Goal: Information Seeking & Learning: Learn about a topic

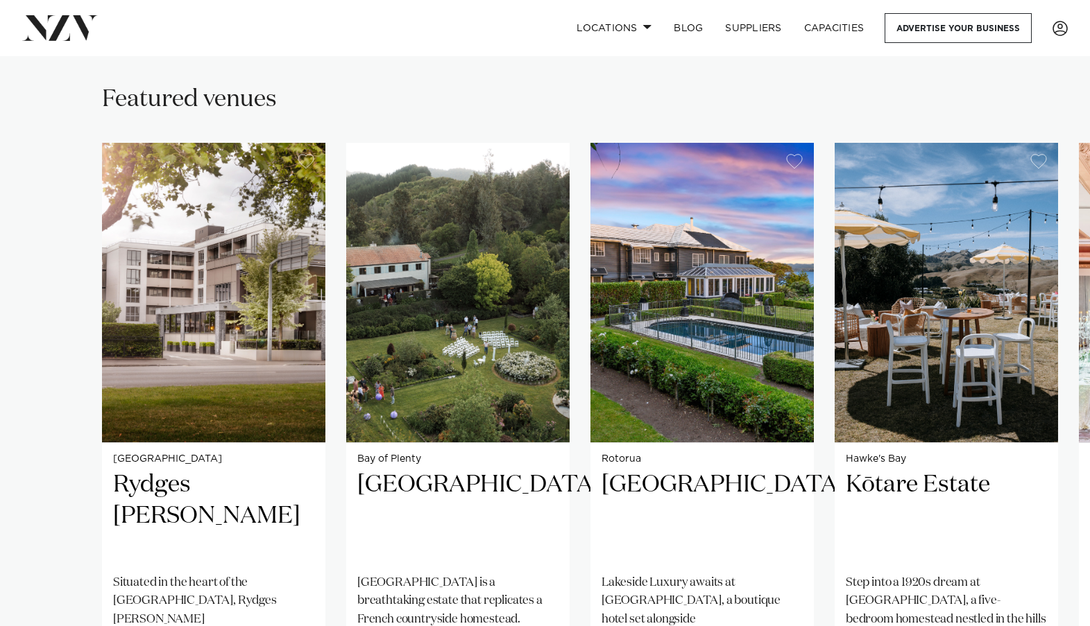
scroll to position [971, 0]
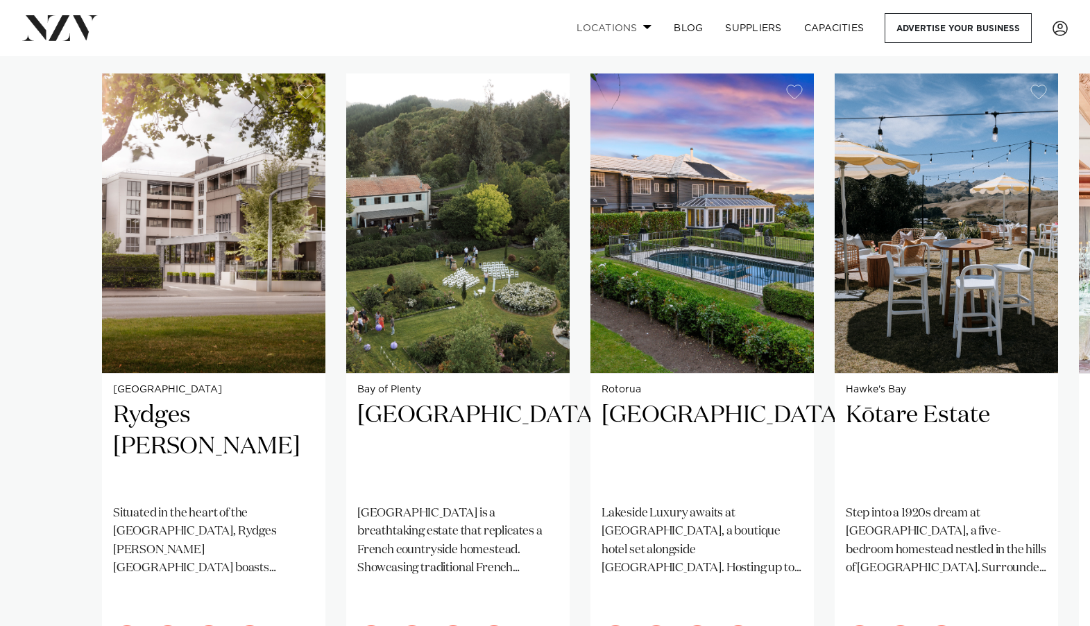
click at [643, 26] on span at bounding box center [647, 26] width 9 height 5
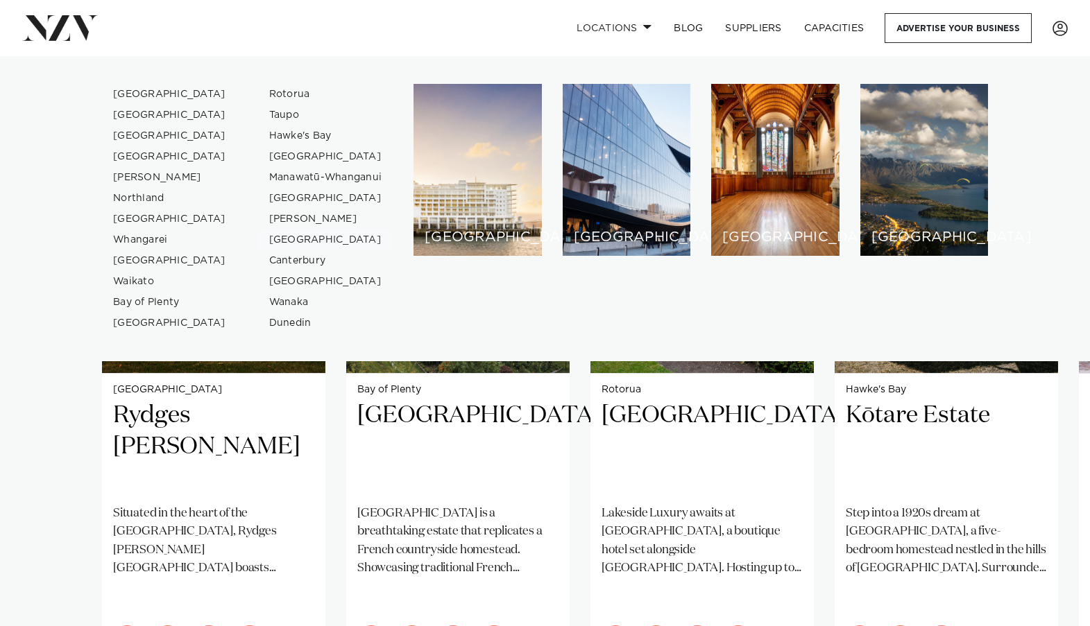
click at [60, 430] on swiper-container "Christchurch Rydges [PERSON_NAME] Situated in the heart of the garden city, Ryd…" at bounding box center [545, 409] width 1090 height 671
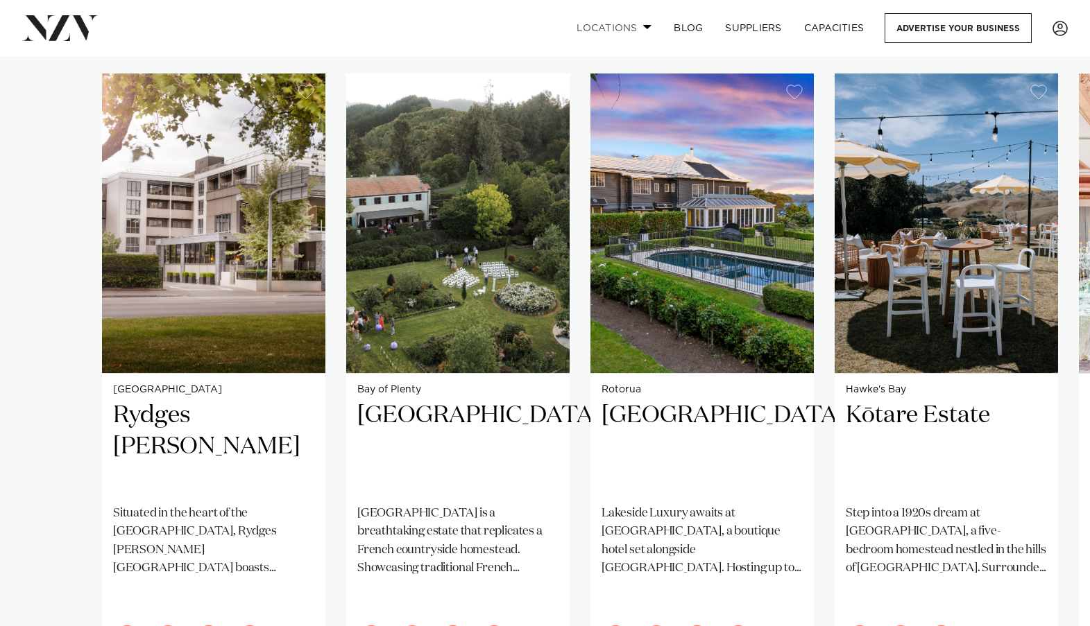
click at [635, 26] on link "Locations" at bounding box center [613, 28] width 97 height 30
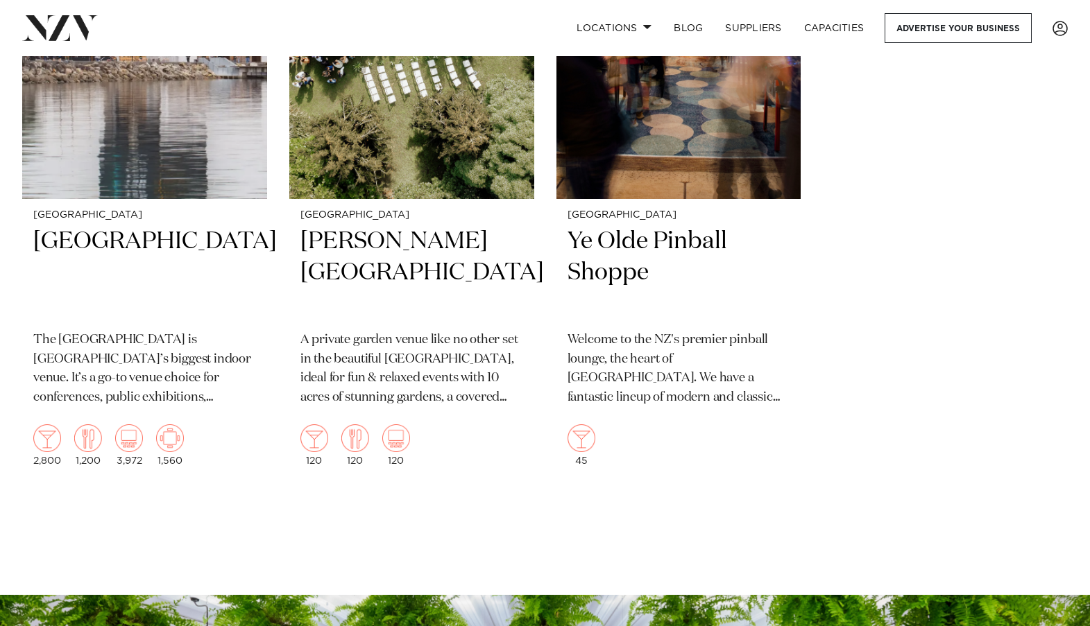
scroll to position [6104, 0]
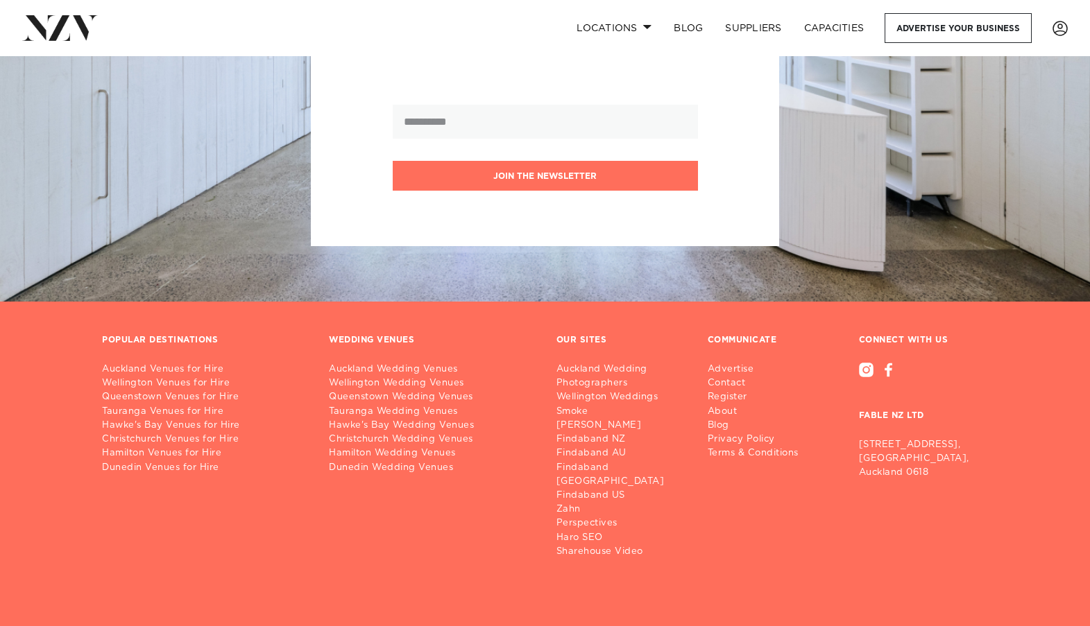
scroll to position [1793, 0]
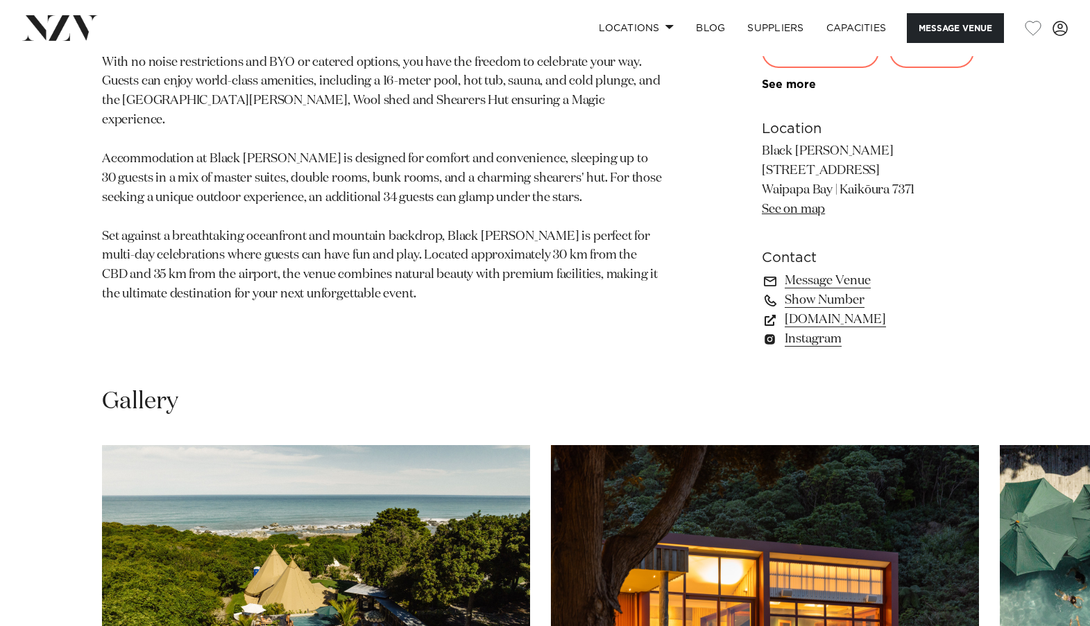
scroll to position [1179, 0]
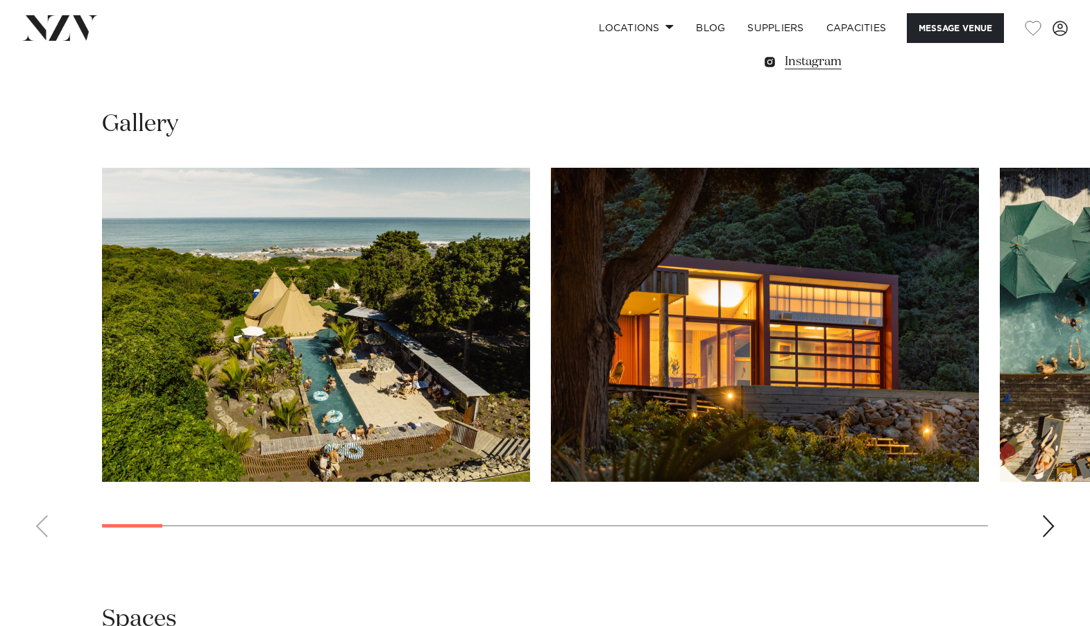
click at [1040, 533] on swiper-container at bounding box center [545, 358] width 1090 height 381
click at [1049, 530] on div "Next slide" at bounding box center [1048, 526] width 14 height 22
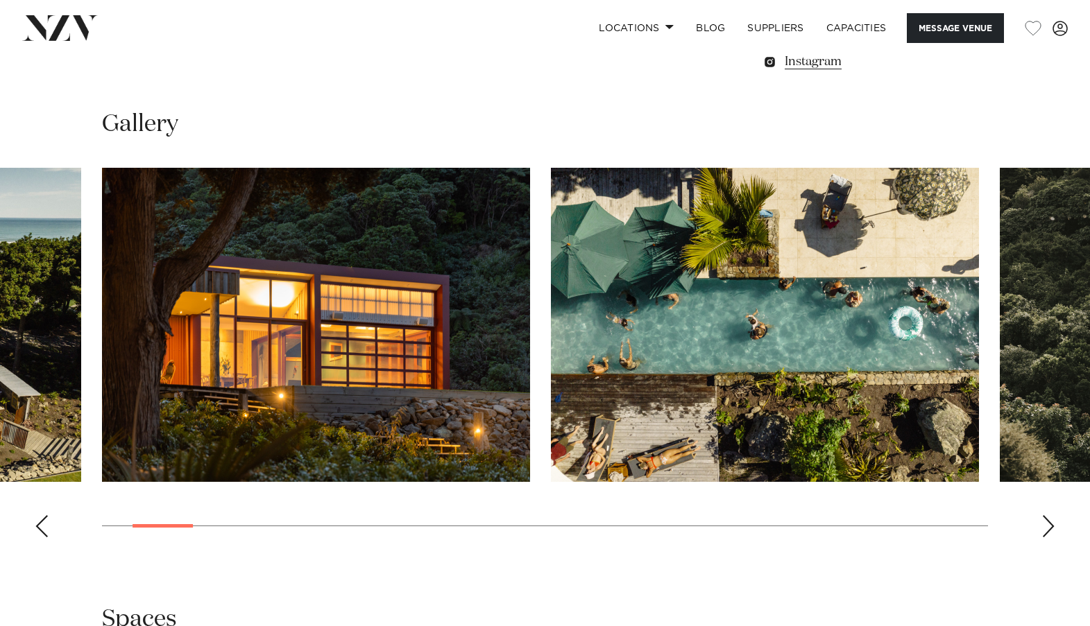
click at [1049, 530] on div "Next slide" at bounding box center [1048, 526] width 14 height 22
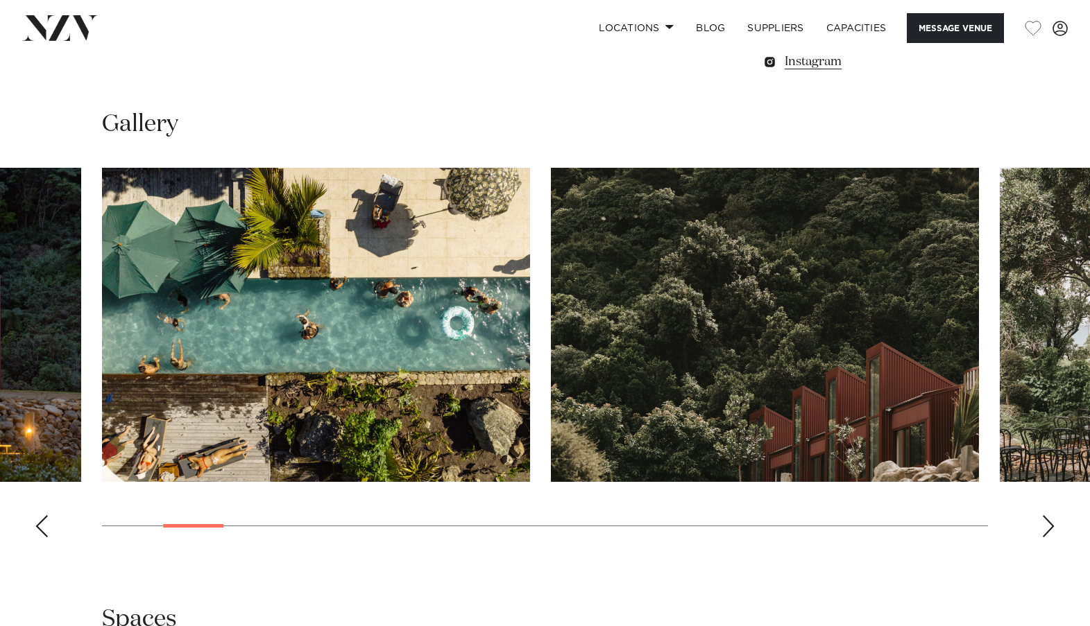
click at [1050, 532] on div "Next slide" at bounding box center [1048, 526] width 14 height 22
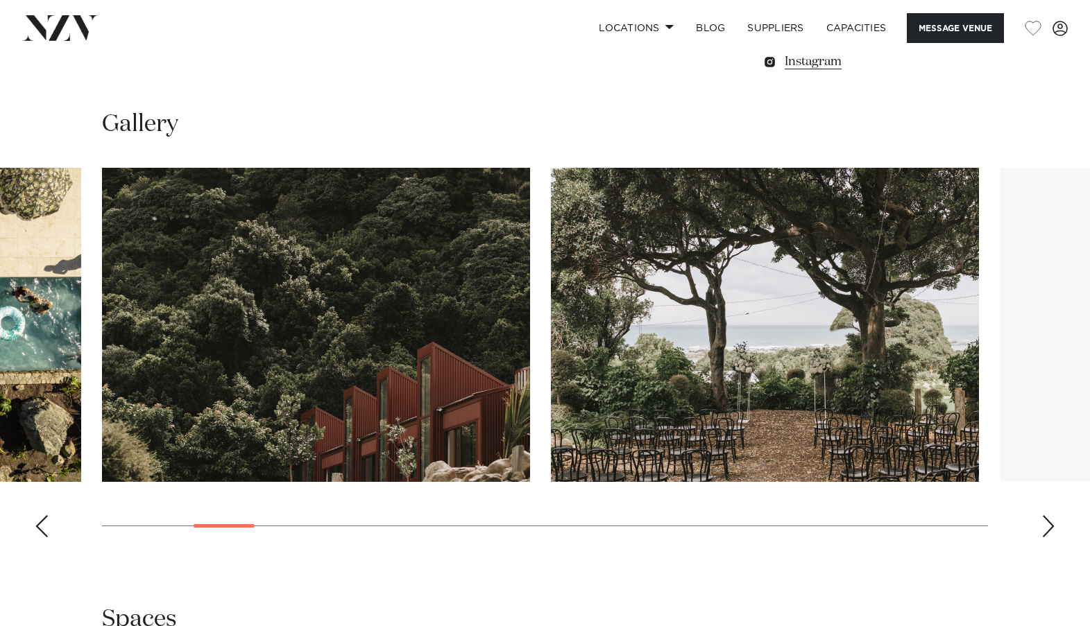
click at [1050, 531] on div "Next slide" at bounding box center [1048, 526] width 14 height 22
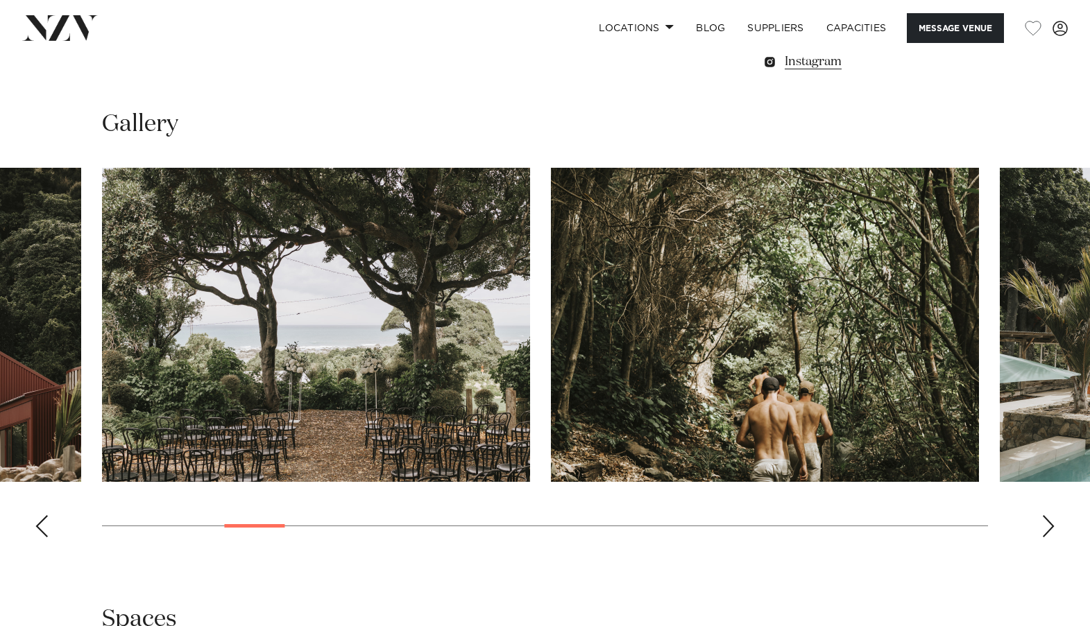
click at [1050, 531] on div "Next slide" at bounding box center [1048, 526] width 14 height 22
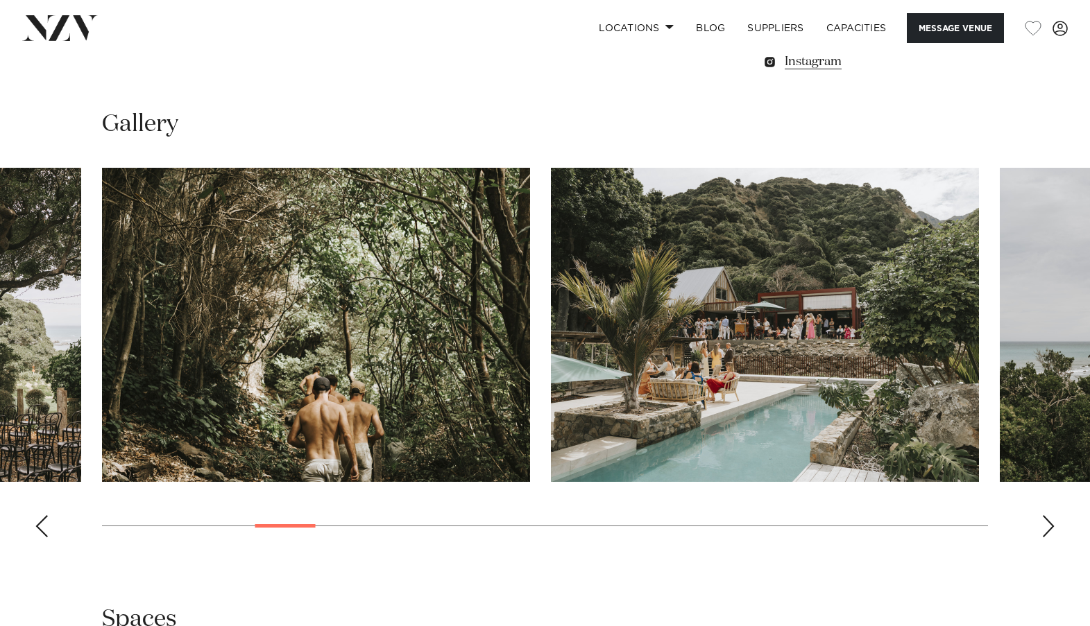
click at [1050, 531] on div "Next slide" at bounding box center [1048, 526] width 14 height 22
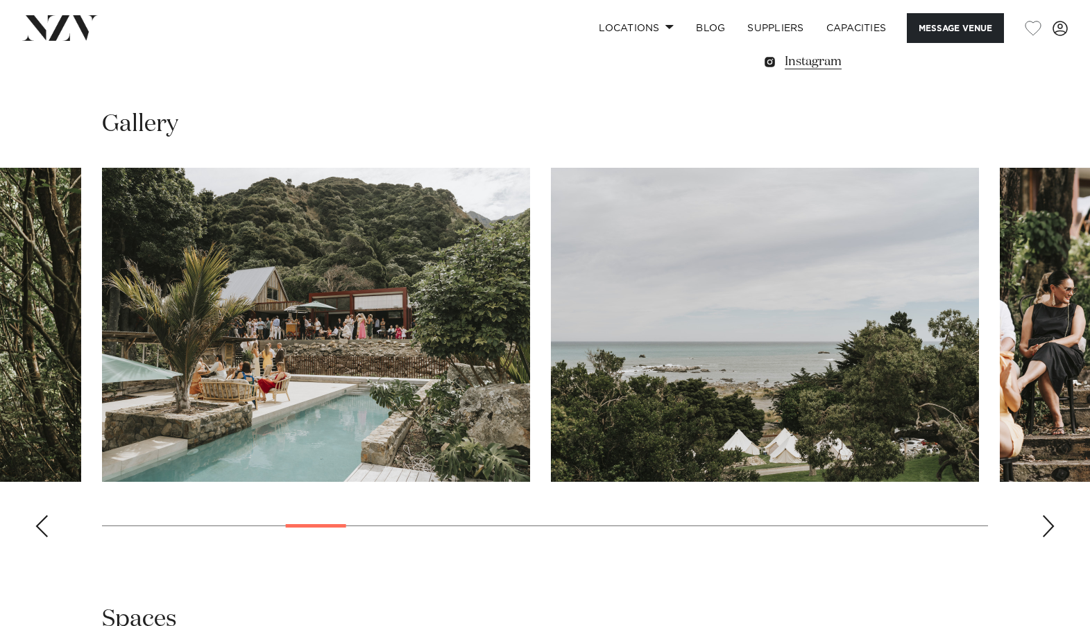
click at [1050, 531] on div "Next slide" at bounding box center [1048, 526] width 14 height 22
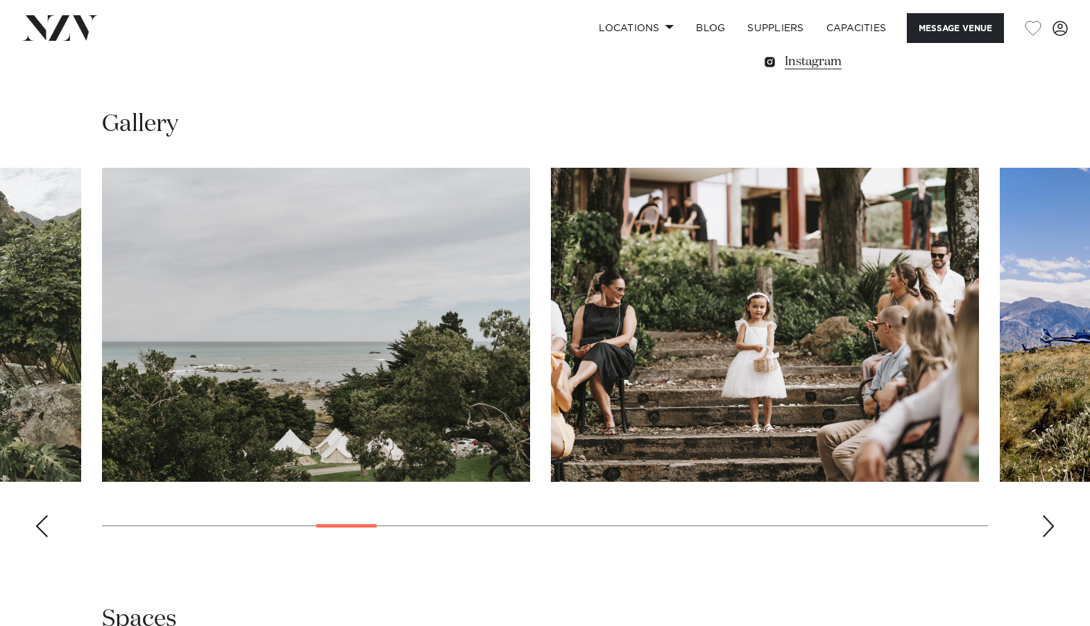
click at [1050, 531] on div "Next slide" at bounding box center [1048, 526] width 14 height 22
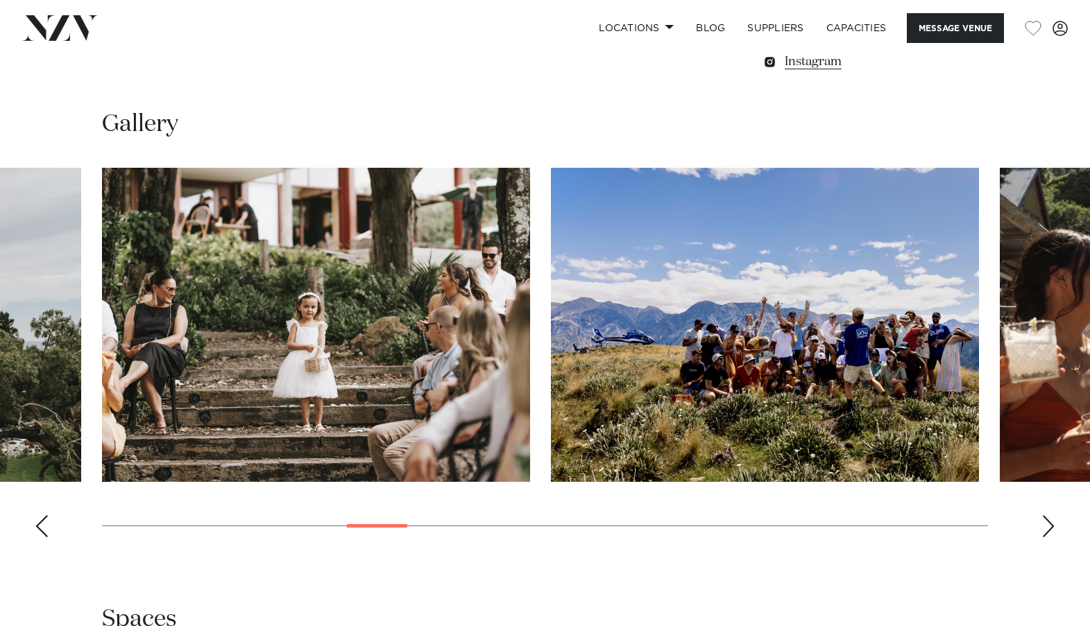
click at [1050, 531] on div "Next slide" at bounding box center [1048, 526] width 14 height 22
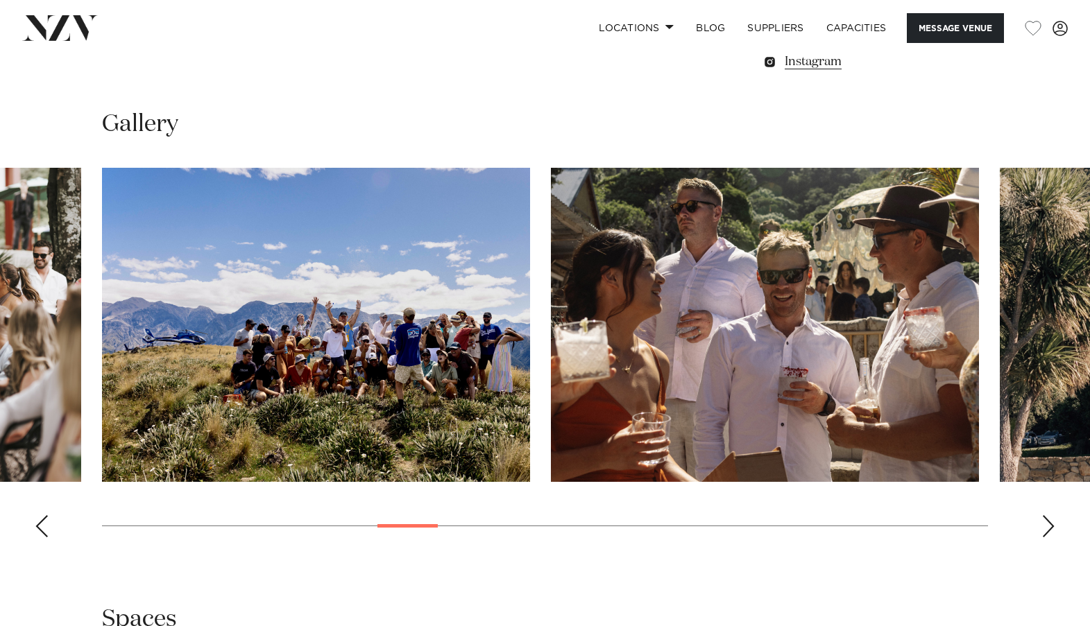
click at [1050, 531] on div "Next slide" at bounding box center [1048, 526] width 14 height 22
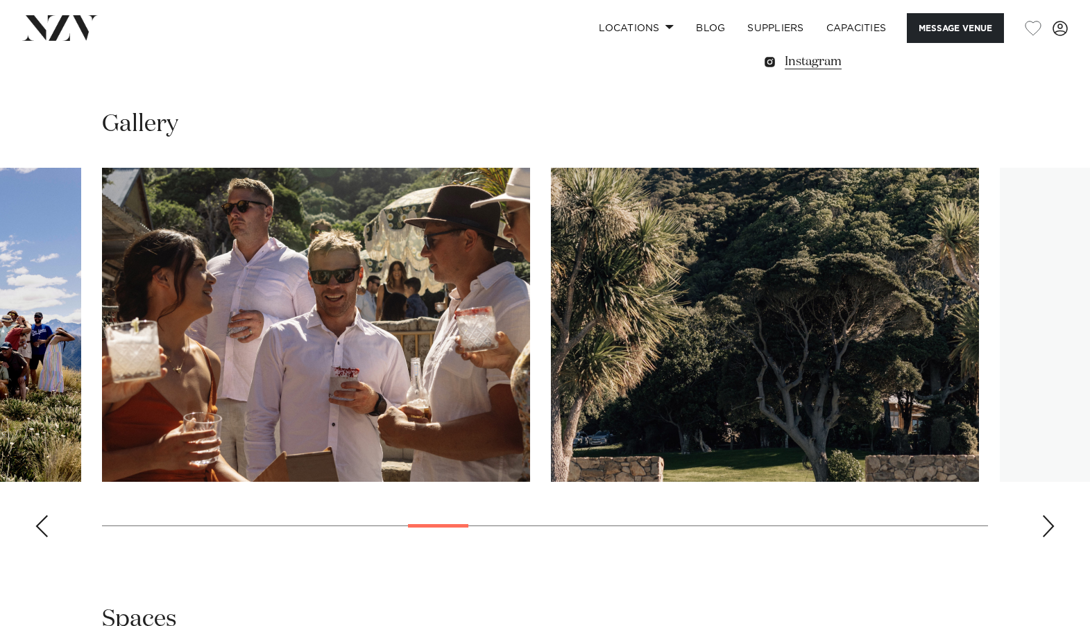
click at [1050, 531] on div "Next slide" at bounding box center [1048, 526] width 14 height 22
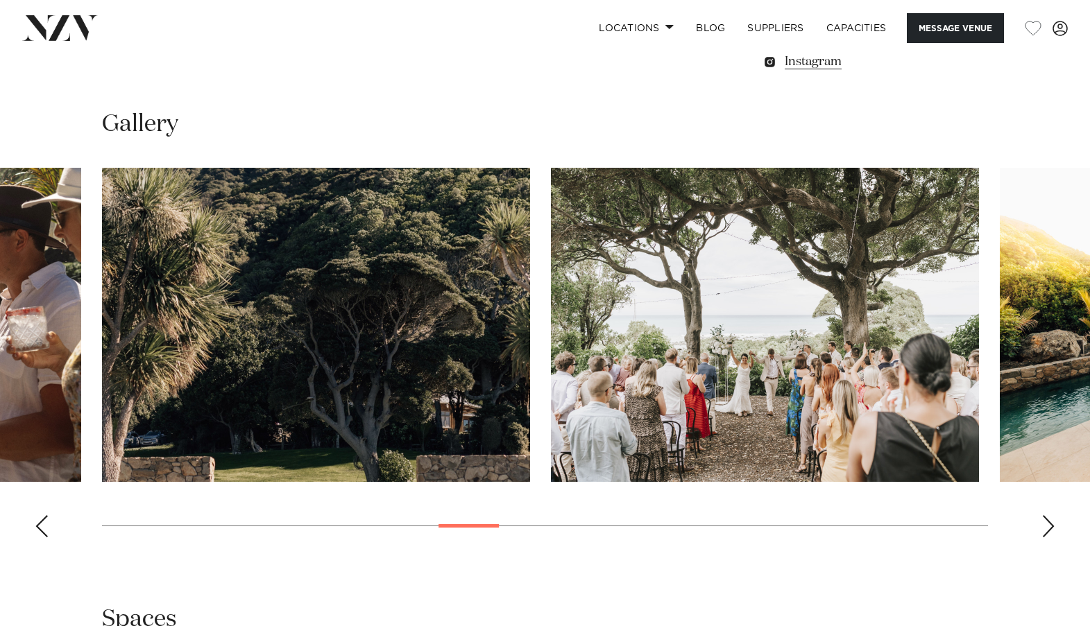
click at [1050, 531] on div "Next slide" at bounding box center [1048, 526] width 14 height 22
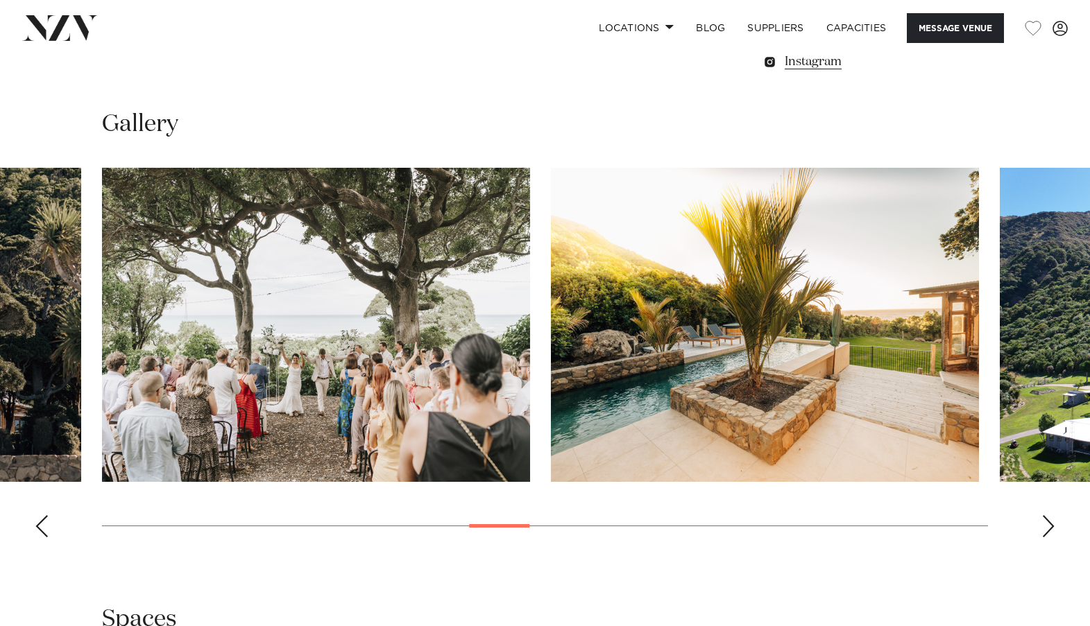
click at [1050, 531] on div "Next slide" at bounding box center [1048, 526] width 14 height 22
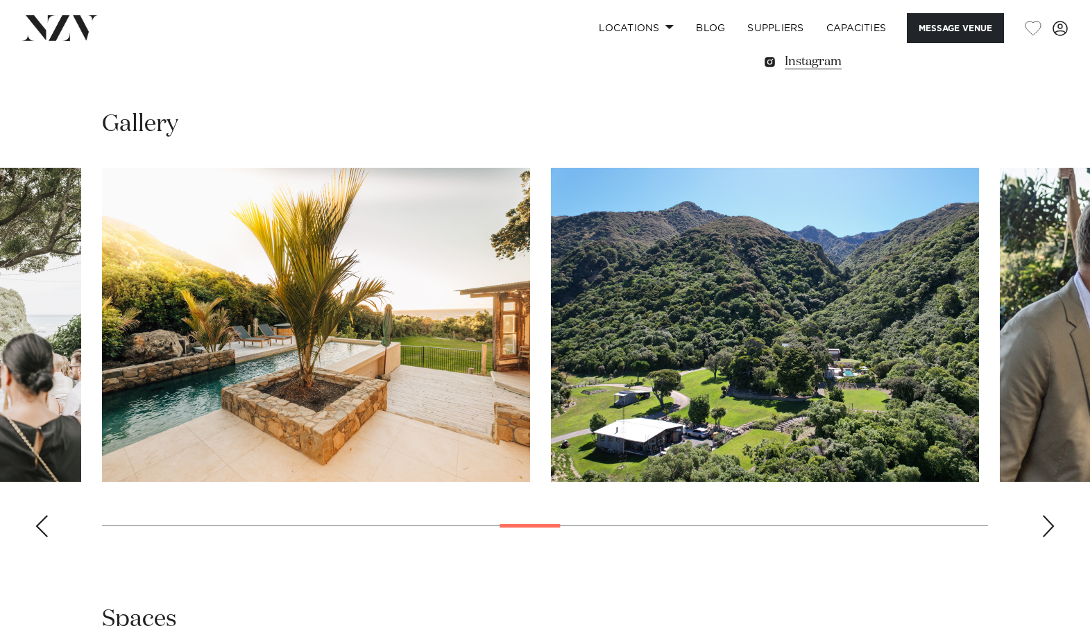
click at [1050, 531] on div "Next slide" at bounding box center [1048, 526] width 14 height 22
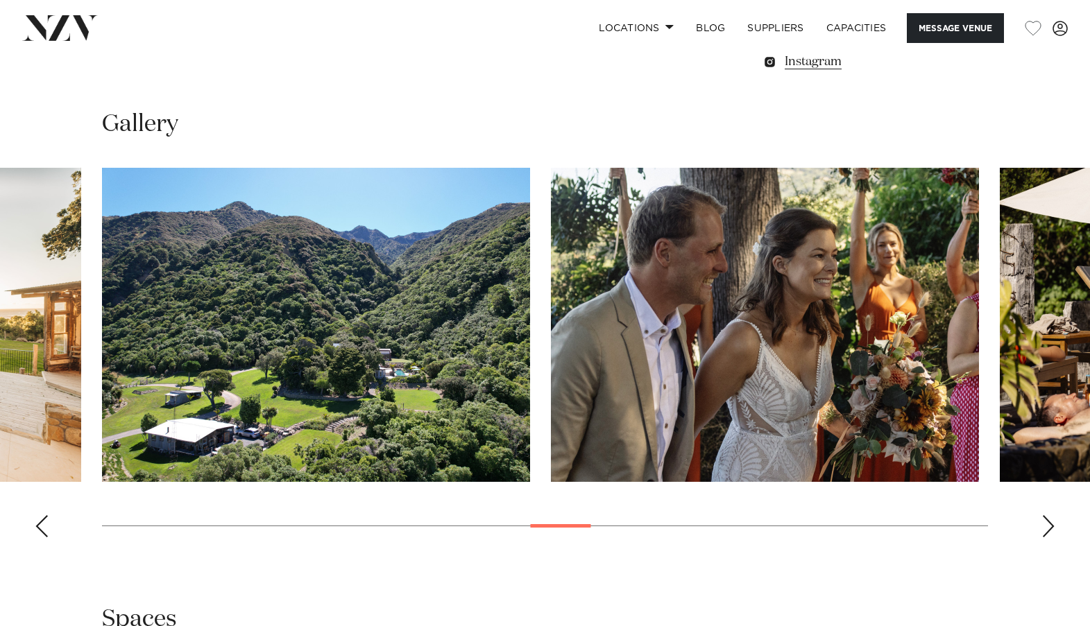
click at [1050, 531] on div "Next slide" at bounding box center [1048, 526] width 14 height 22
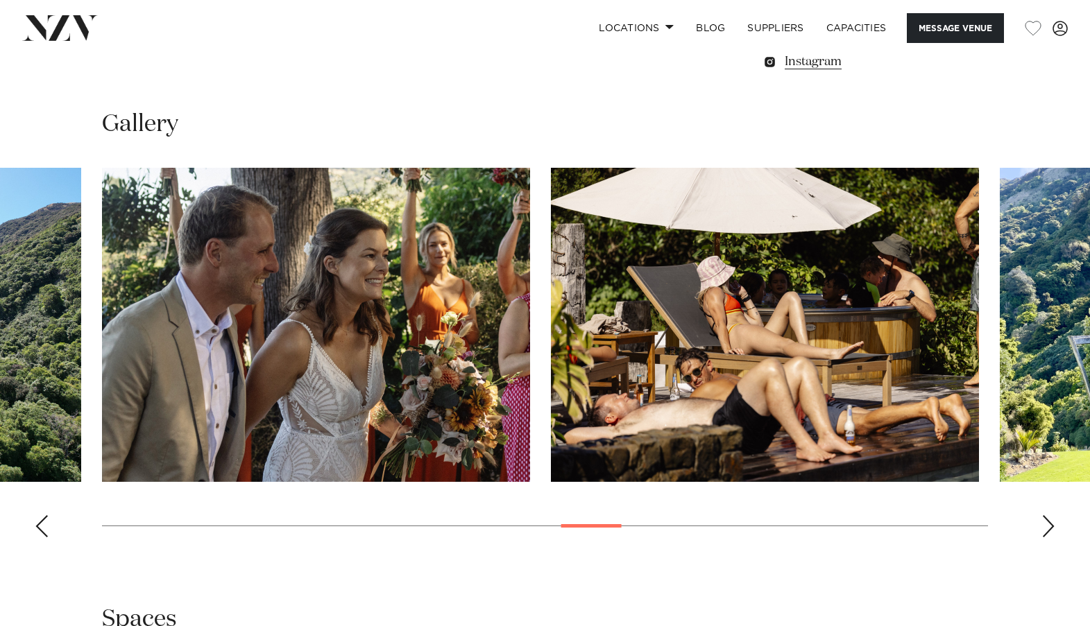
click at [1050, 531] on div "Next slide" at bounding box center [1048, 526] width 14 height 22
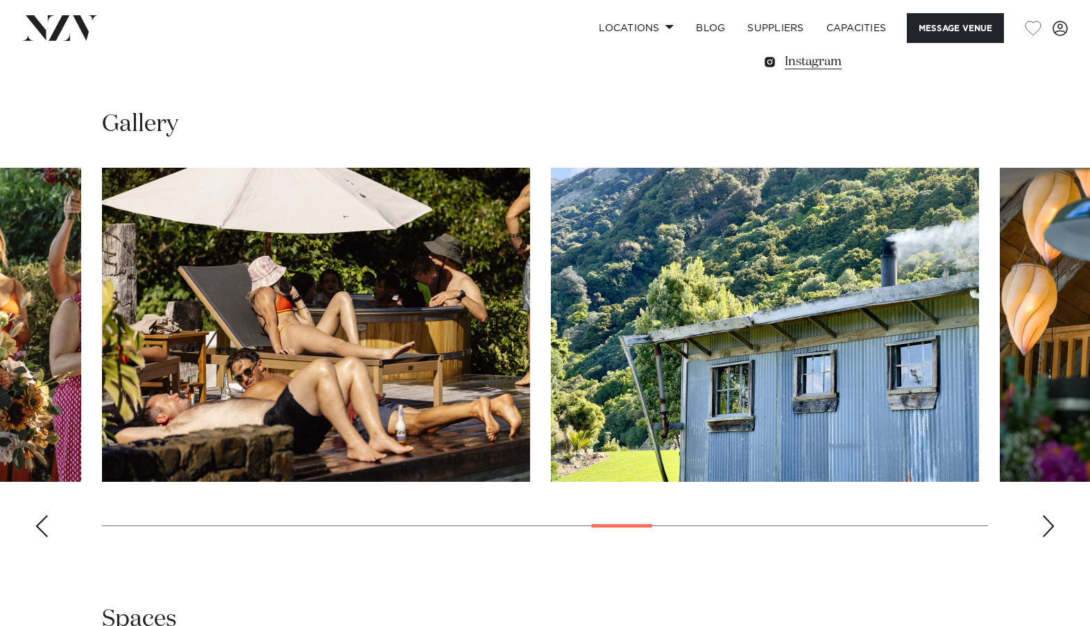
click at [1050, 531] on div "Next slide" at bounding box center [1048, 526] width 14 height 22
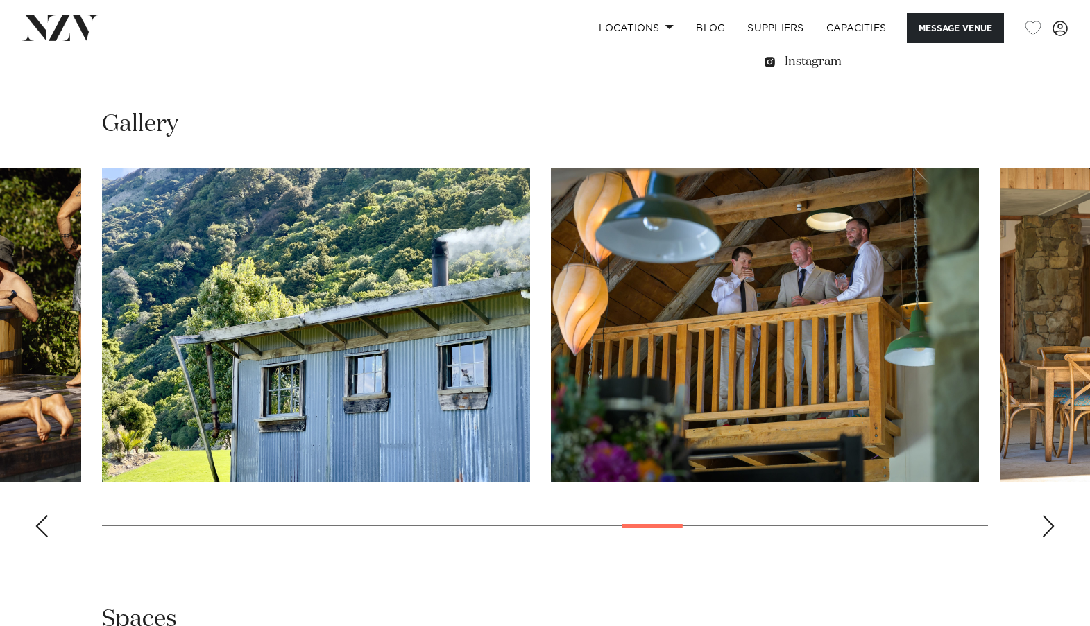
click at [1050, 531] on div "Next slide" at bounding box center [1048, 526] width 14 height 22
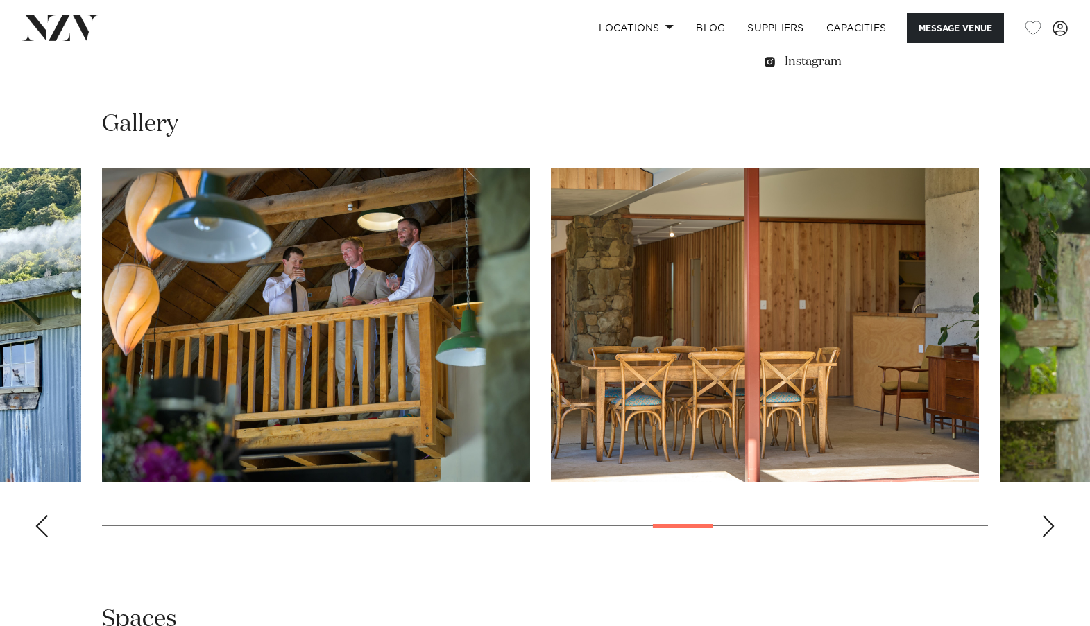
click at [1050, 531] on div "Next slide" at bounding box center [1048, 526] width 14 height 22
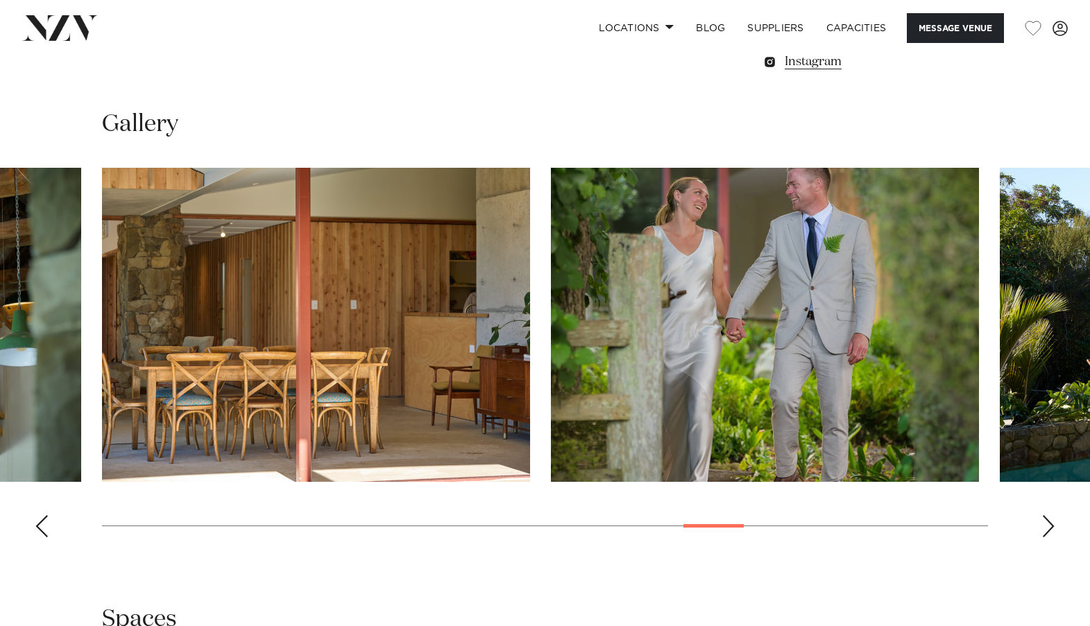
click at [1050, 531] on div "Next slide" at bounding box center [1048, 526] width 14 height 22
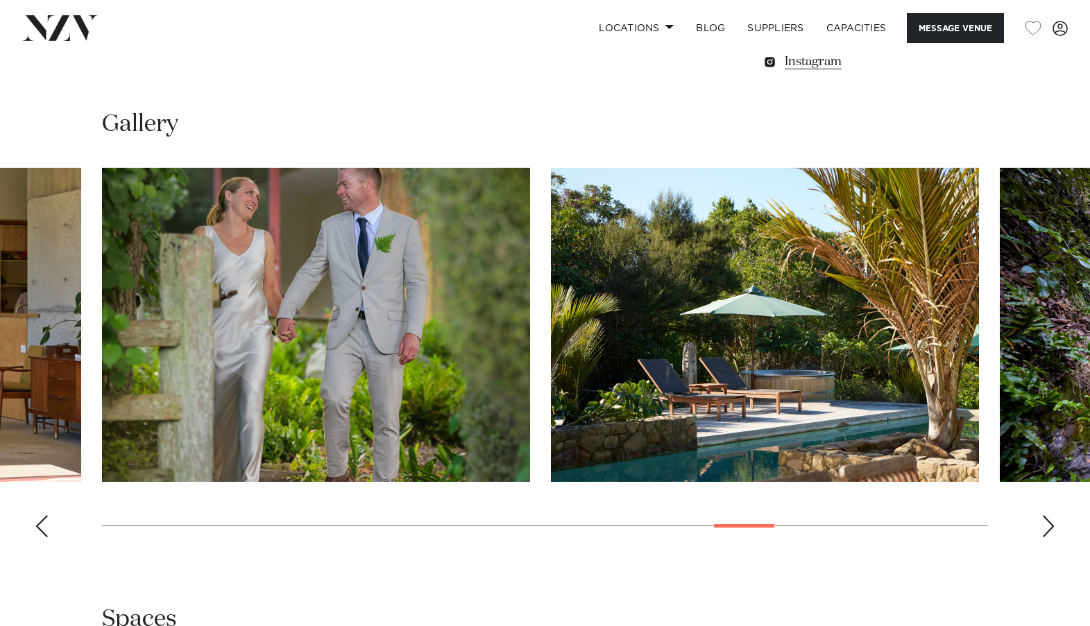
click at [1050, 531] on div "Next slide" at bounding box center [1048, 526] width 14 height 22
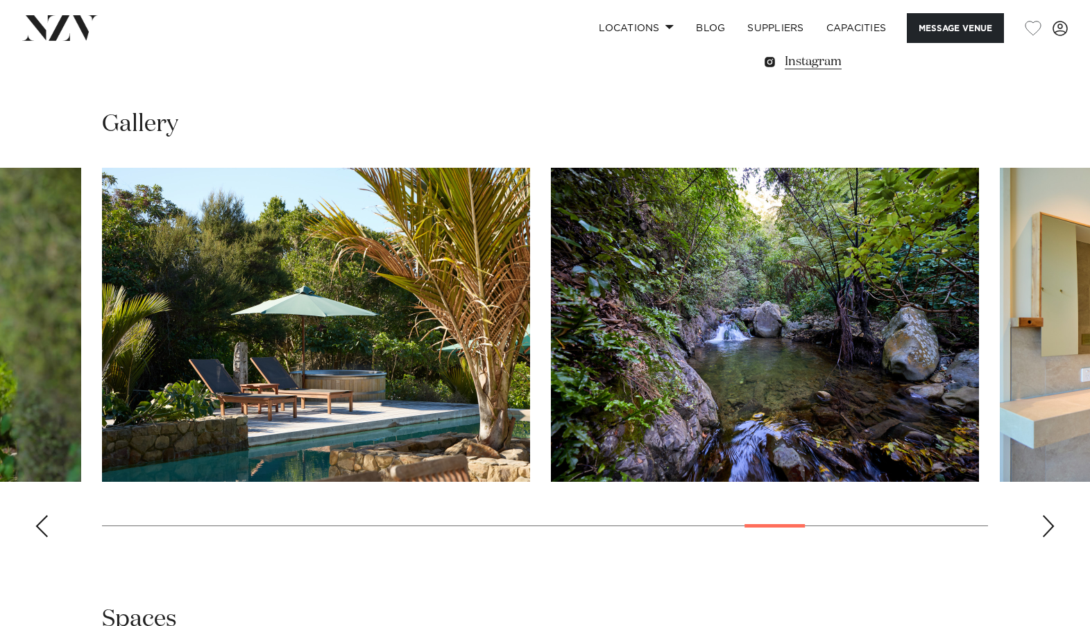
click at [1050, 531] on div "Next slide" at bounding box center [1048, 526] width 14 height 22
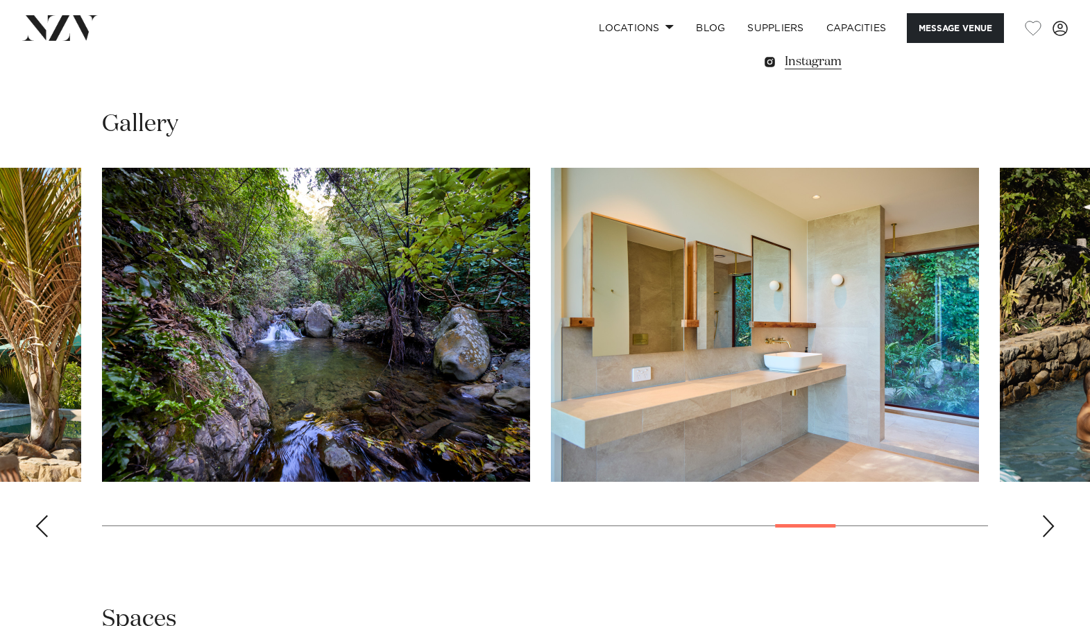
click at [1050, 531] on div "Next slide" at bounding box center [1048, 526] width 14 height 22
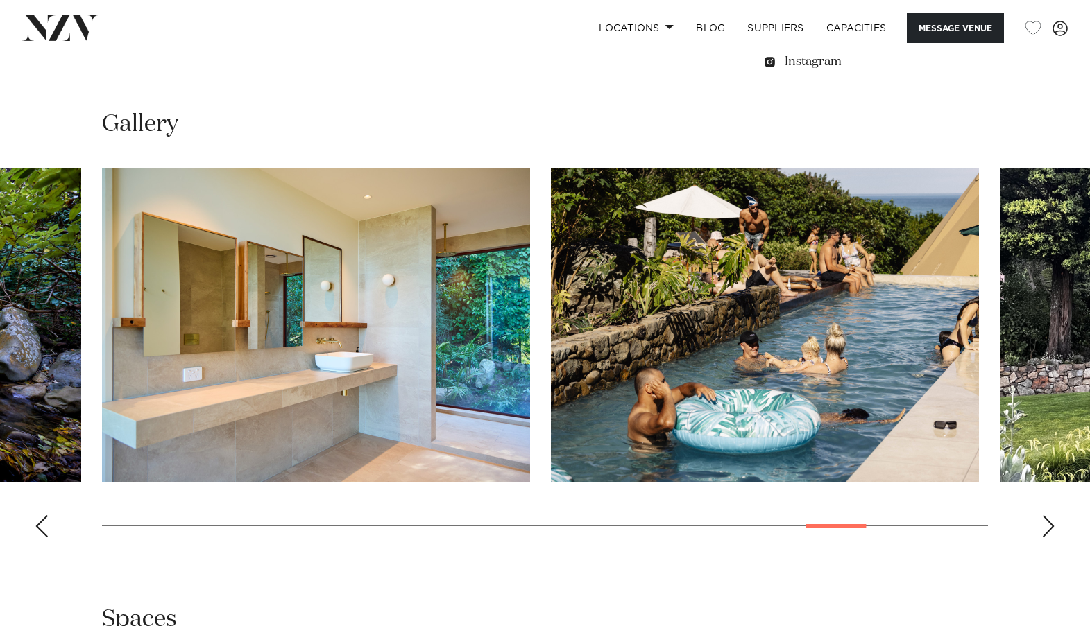
click at [1050, 531] on div "Next slide" at bounding box center [1048, 526] width 14 height 22
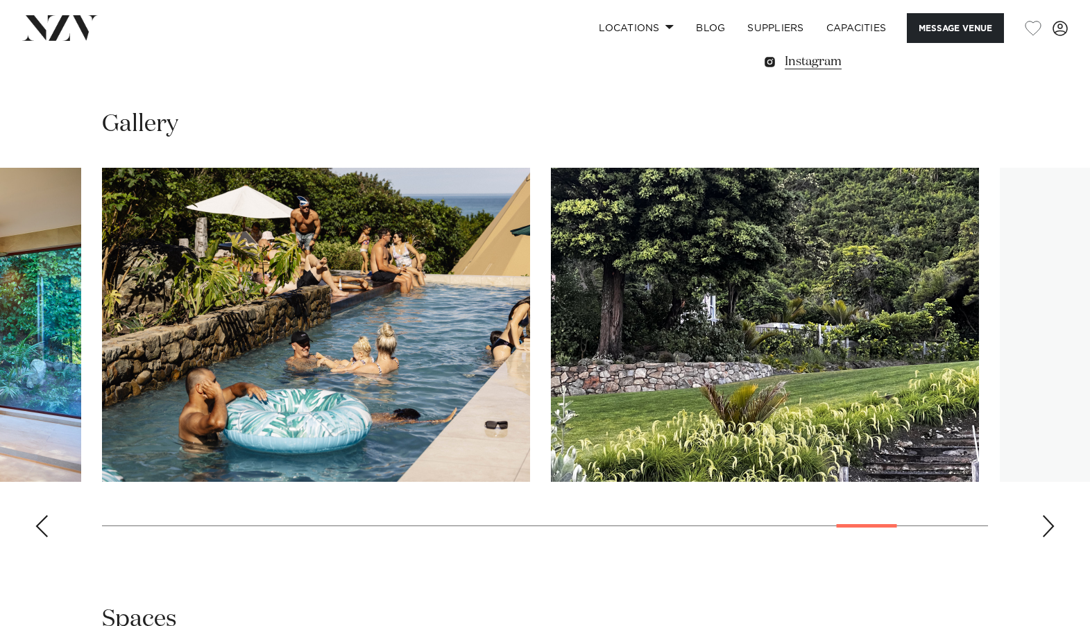
click at [1050, 531] on div "Next slide" at bounding box center [1048, 526] width 14 height 22
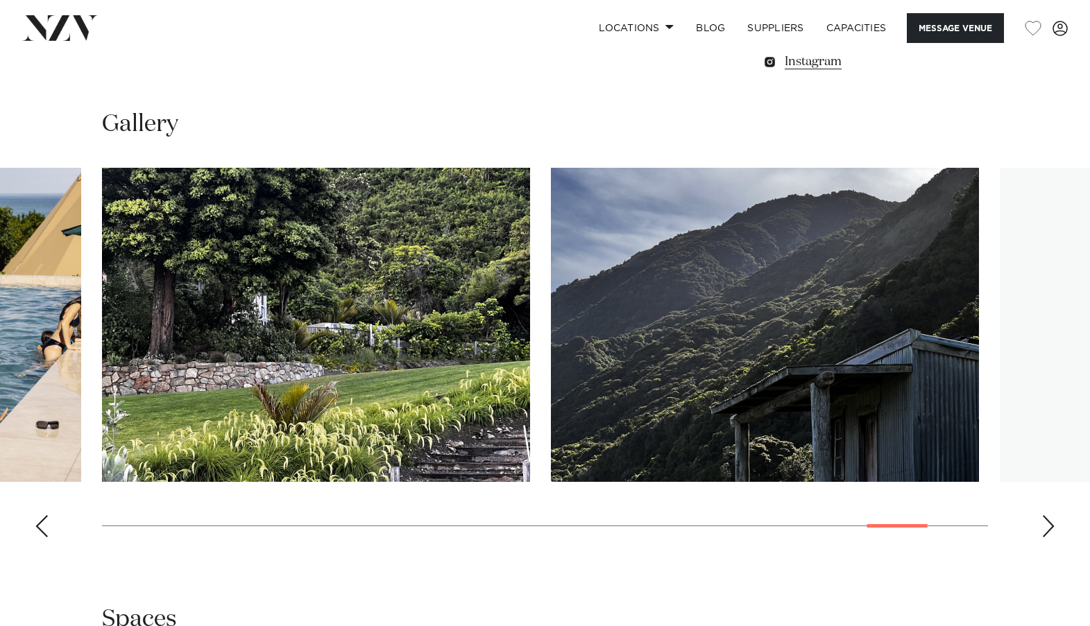
click at [1050, 531] on div "Next slide" at bounding box center [1048, 526] width 14 height 22
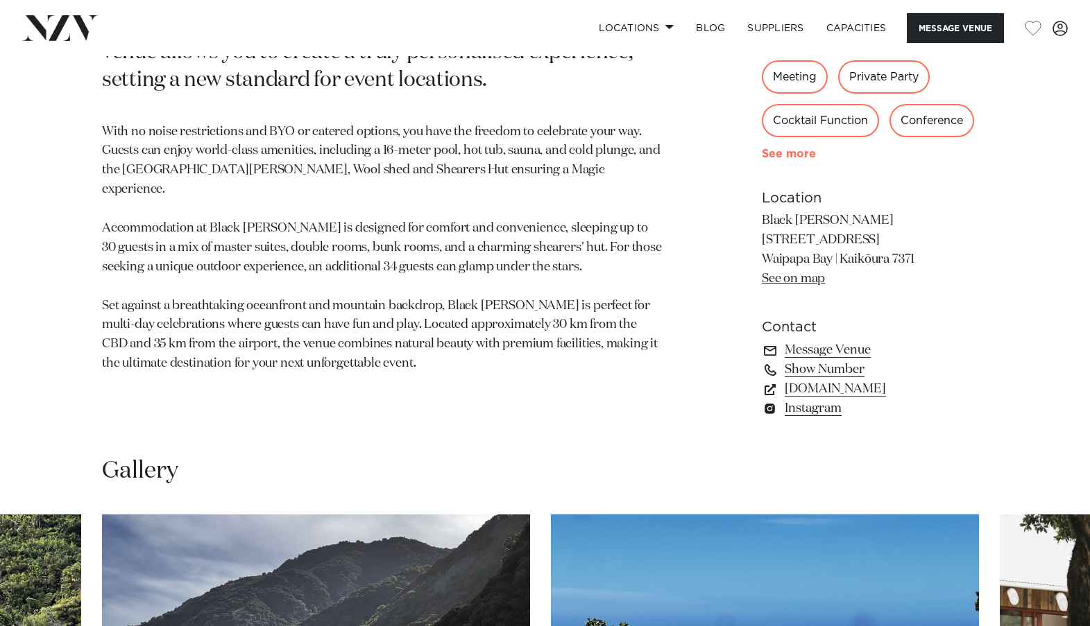
scroll to position [486, 0]
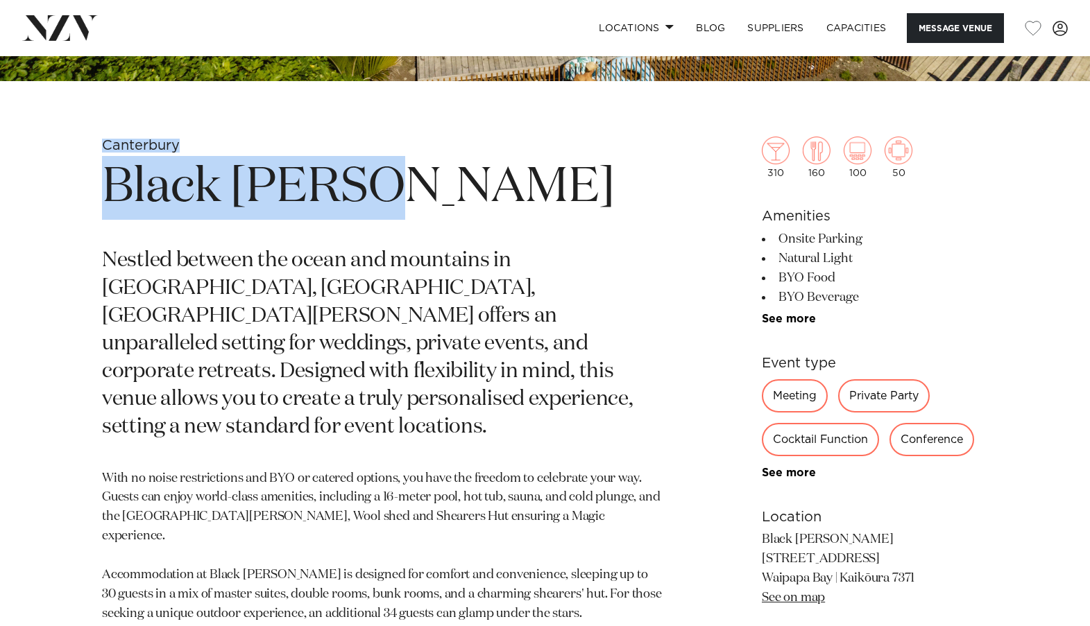
drag, startPoint x: 395, startPoint y: 181, endPoint x: 45, endPoint y: 98, distance: 360.0
copy section "Canterbury Black Miller"
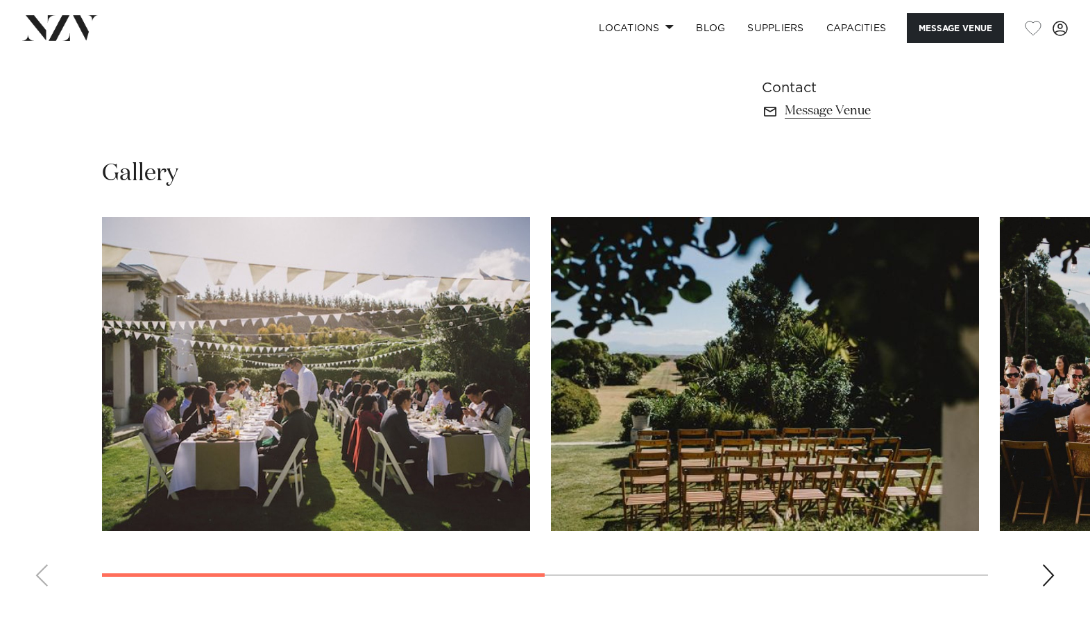
scroll to position [971, 0]
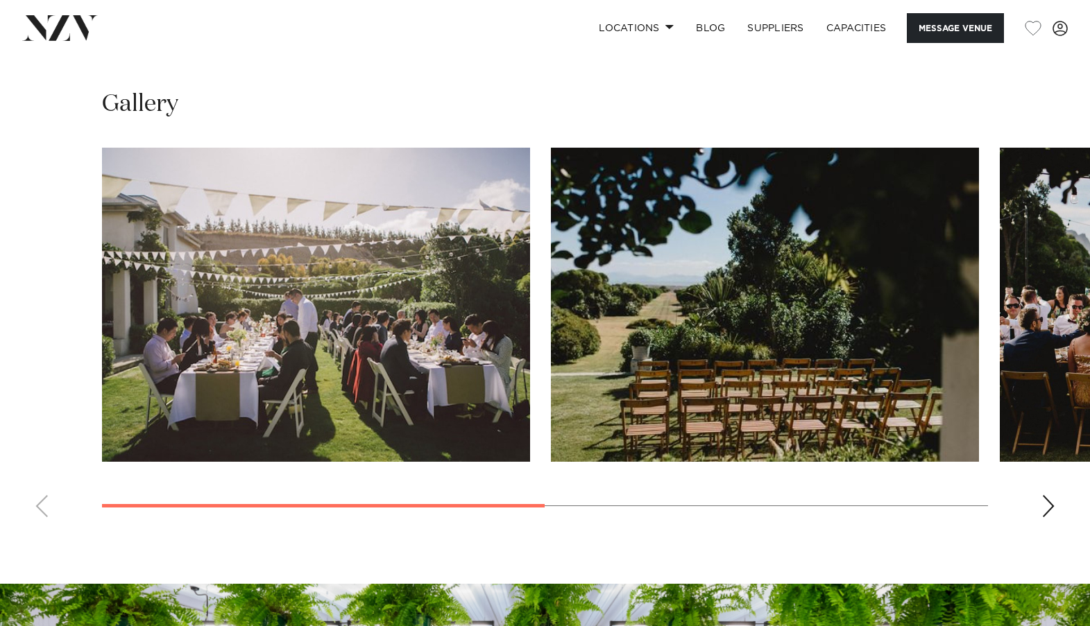
click at [1051, 505] on div "Next slide" at bounding box center [1048, 506] width 14 height 22
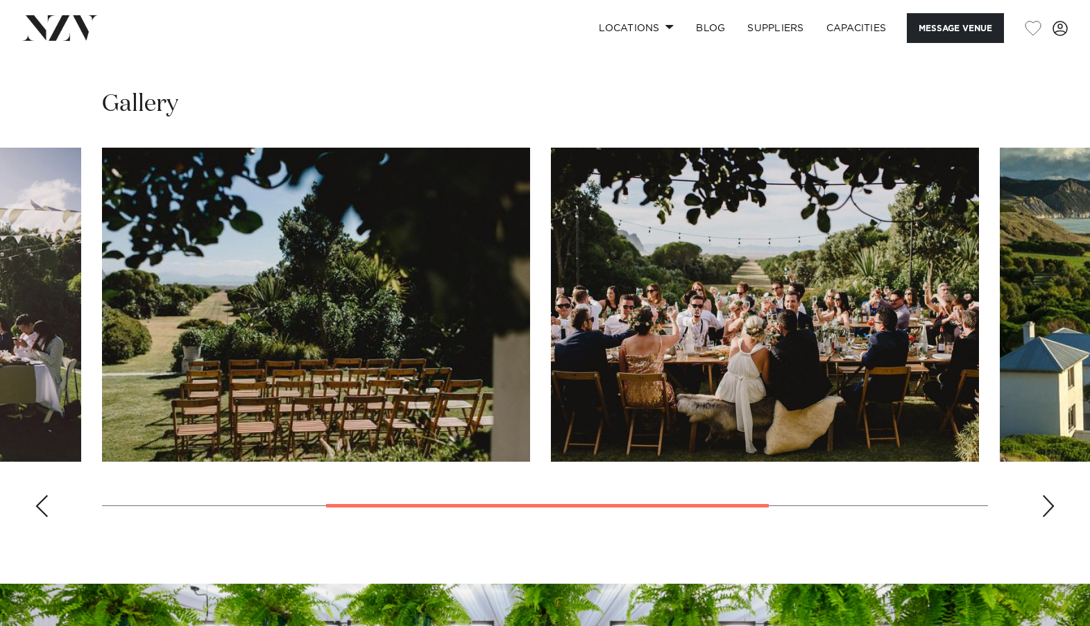
click at [1051, 505] on div "Next slide" at bounding box center [1048, 506] width 14 height 22
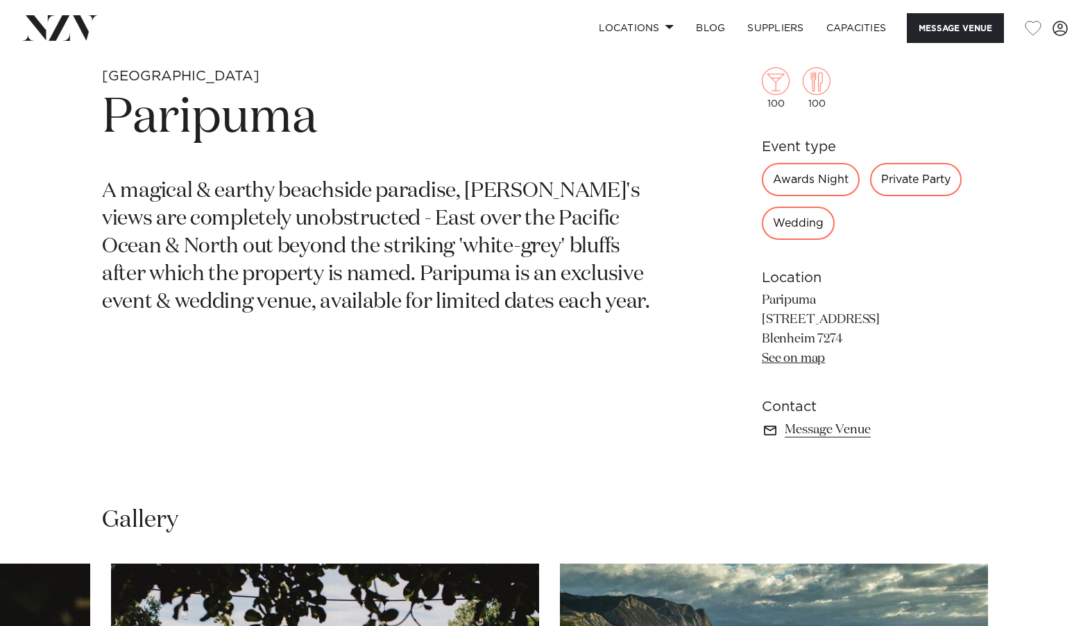
scroll to position [486, 0]
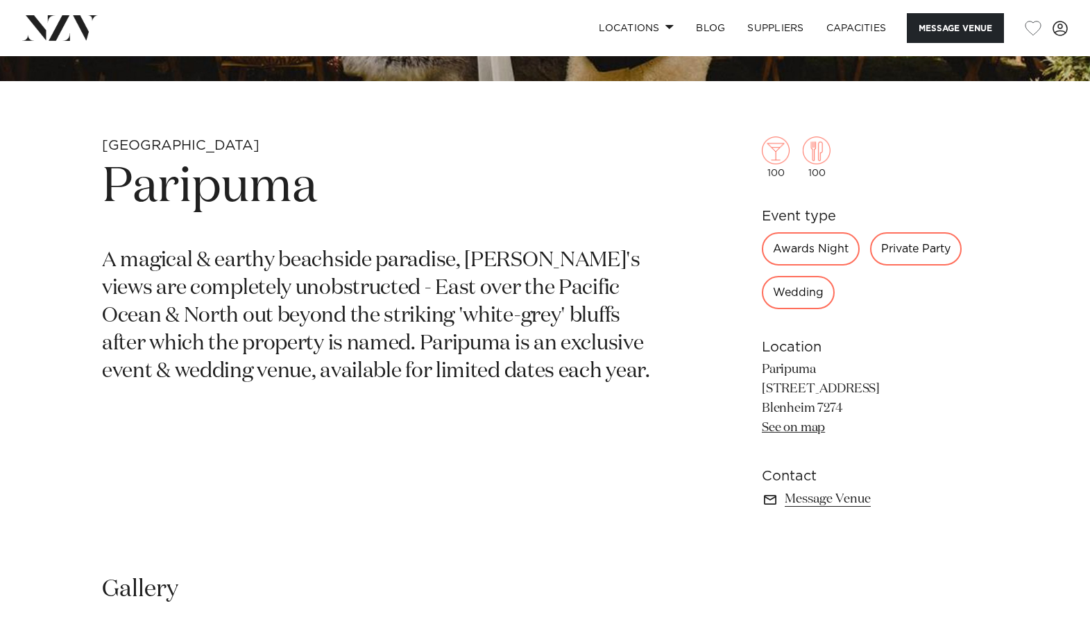
click at [335, 184] on h1 "Paripuma" at bounding box center [382, 188] width 561 height 64
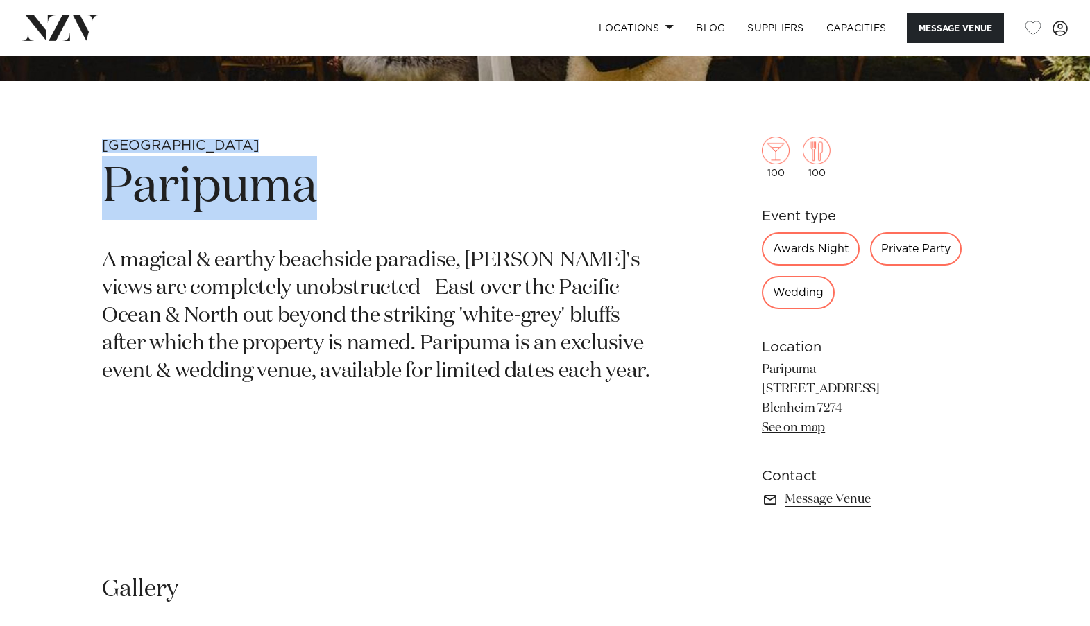
drag, startPoint x: 373, startPoint y: 196, endPoint x: 92, endPoint y: 132, distance: 287.9
click at [92, 132] on div "Marlborough Paripuma Message Venue Marlborough Paripuma A magical & earthy beac…" at bounding box center [545, 292] width 1090 height 1443
copy section "Marlborough Paripuma"
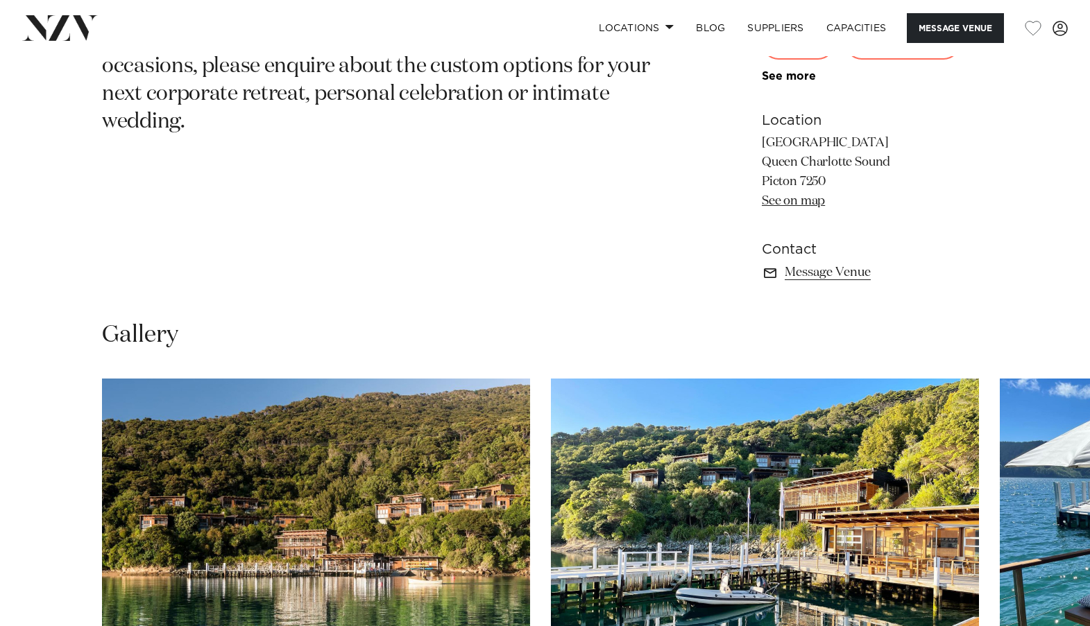
scroll to position [1040, 0]
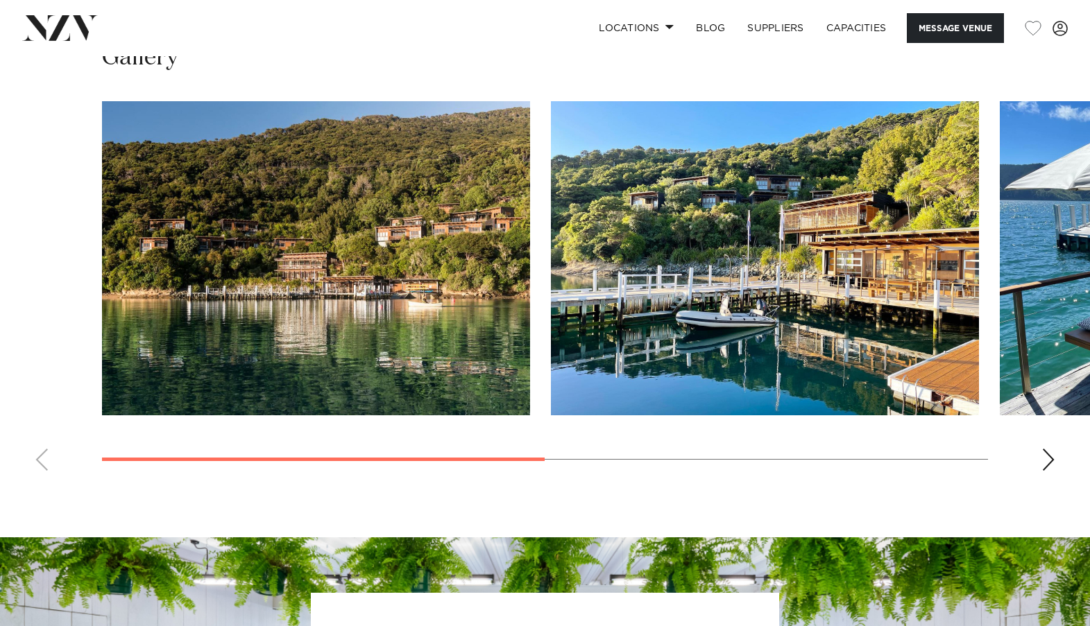
click at [1061, 463] on swiper-container at bounding box center [545, 291] width 1090 height 381
click at [1038, 454] on swiper-container at bounding box center [545, 291] width 1090 height 381
click at [1045, 458] on div "Next slide" at bounding box center [1048, 460] width 14 height 22
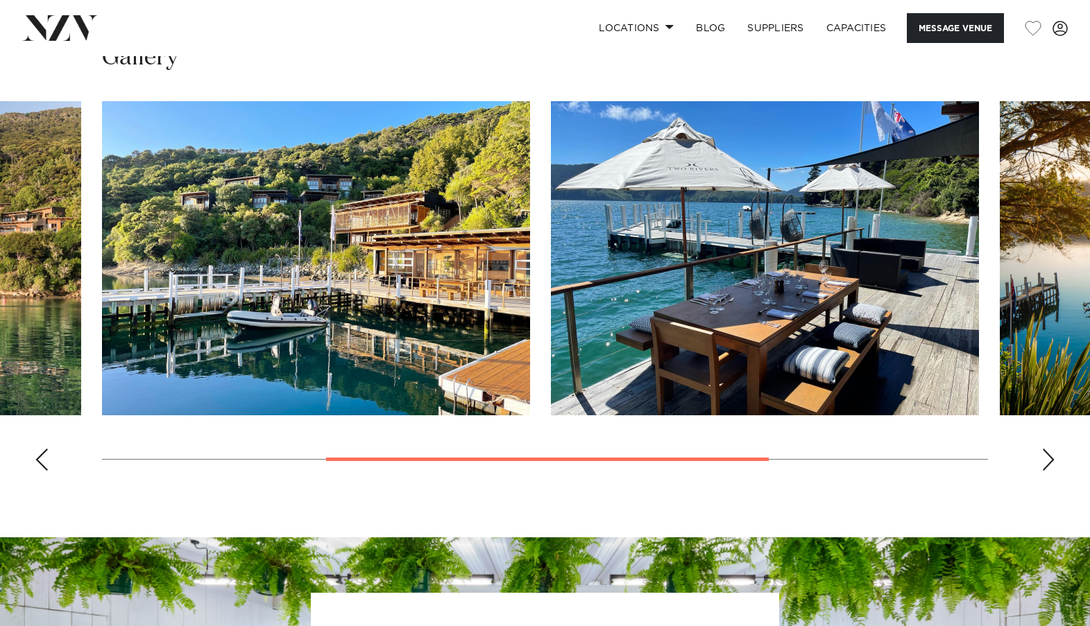
click at [1047, 458] on div "Next slide" at bounding box center [1048, 460] width 14 height 22
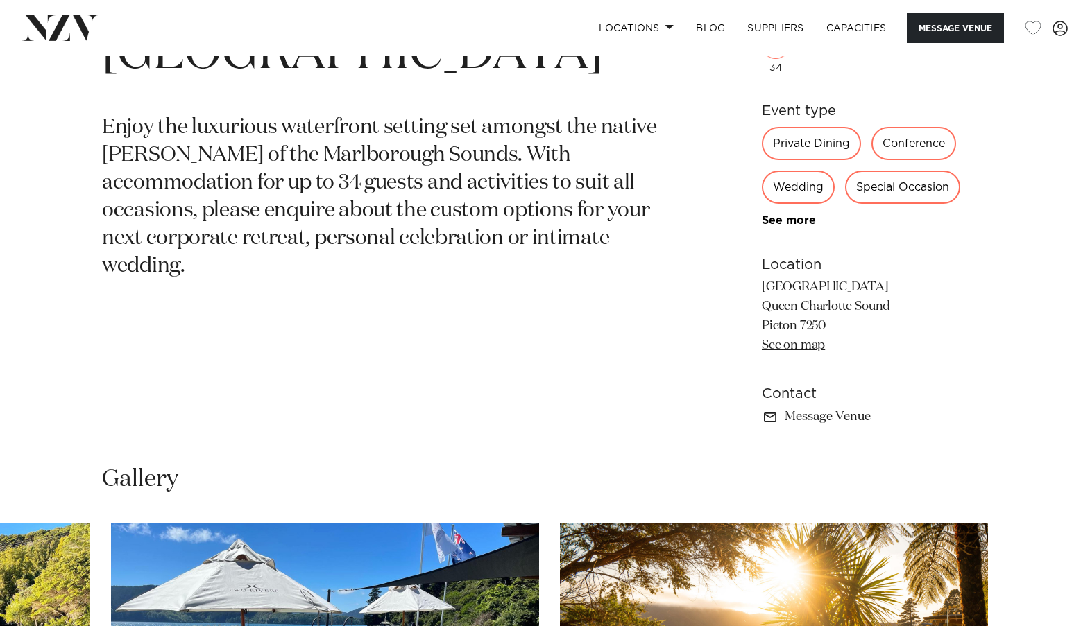
scroll to position [549, 0]
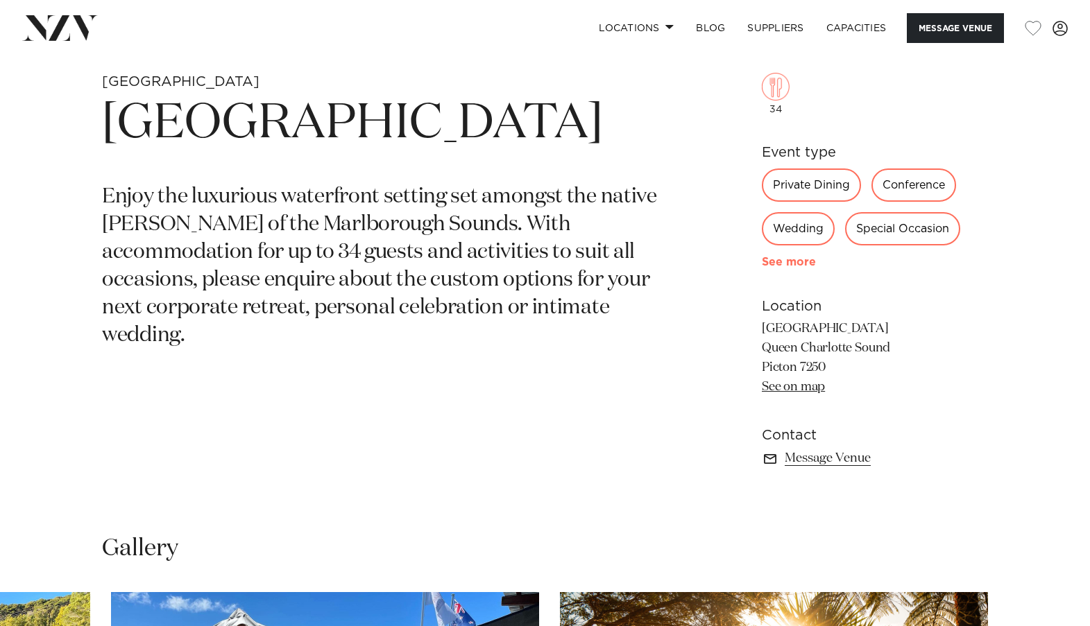
click at [777, 266] on link "See more" at bounding box center [816, 262] width 108 height 11
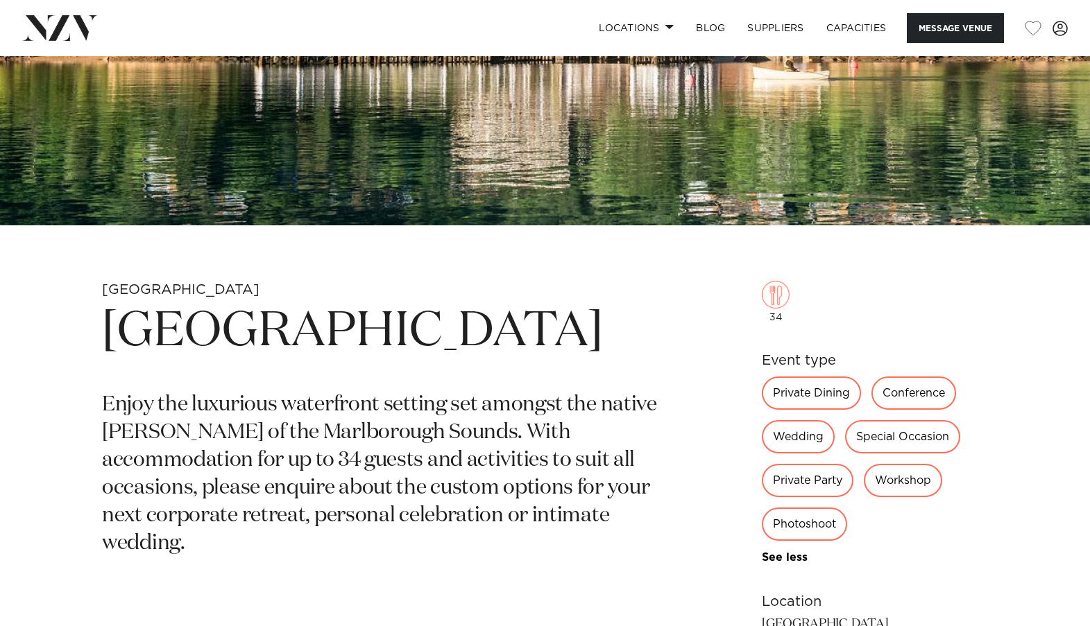
scroll to position [203, 0]
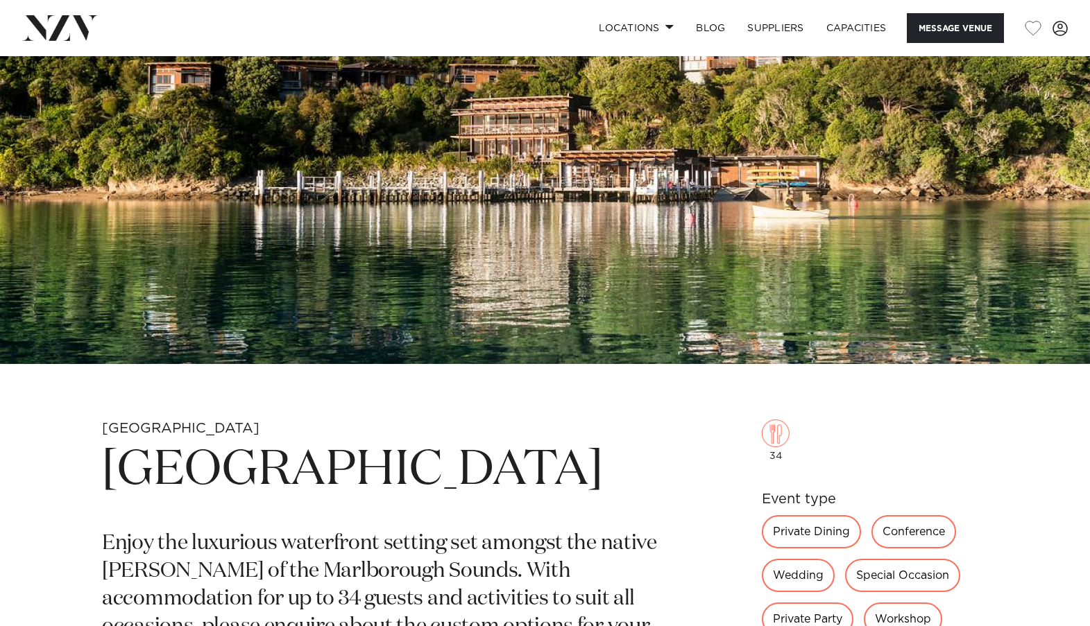
drag, startPoint x: 81, startPoint y: 458, endPoint x: 674, endPoint y: 444, distance: 593.2
copy h1 "Bay of Many Coves Resort"
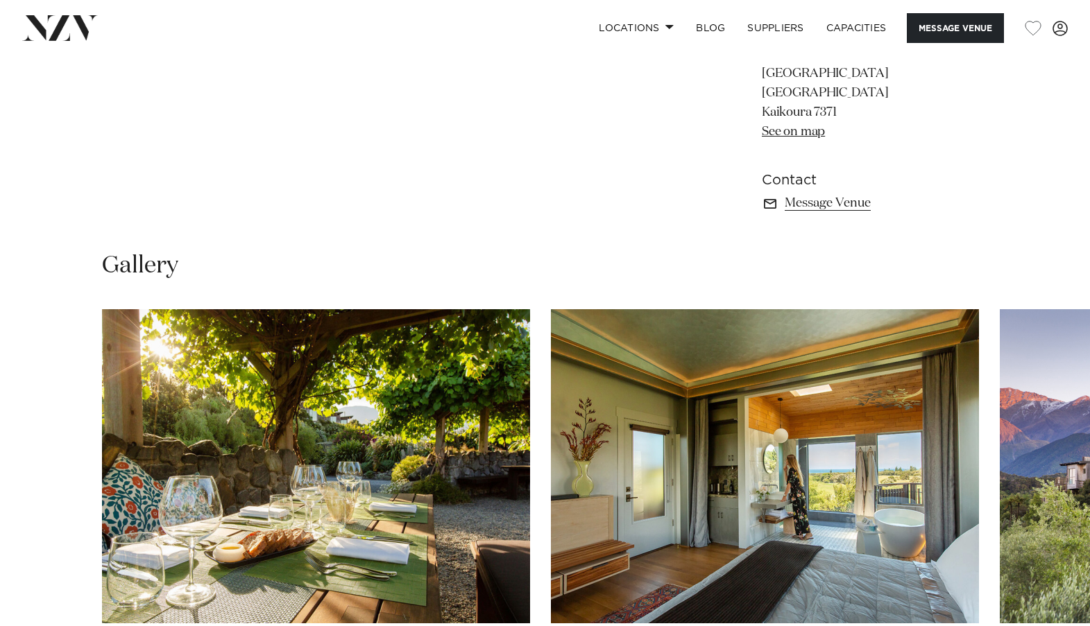
scroll to position [1040, 0]
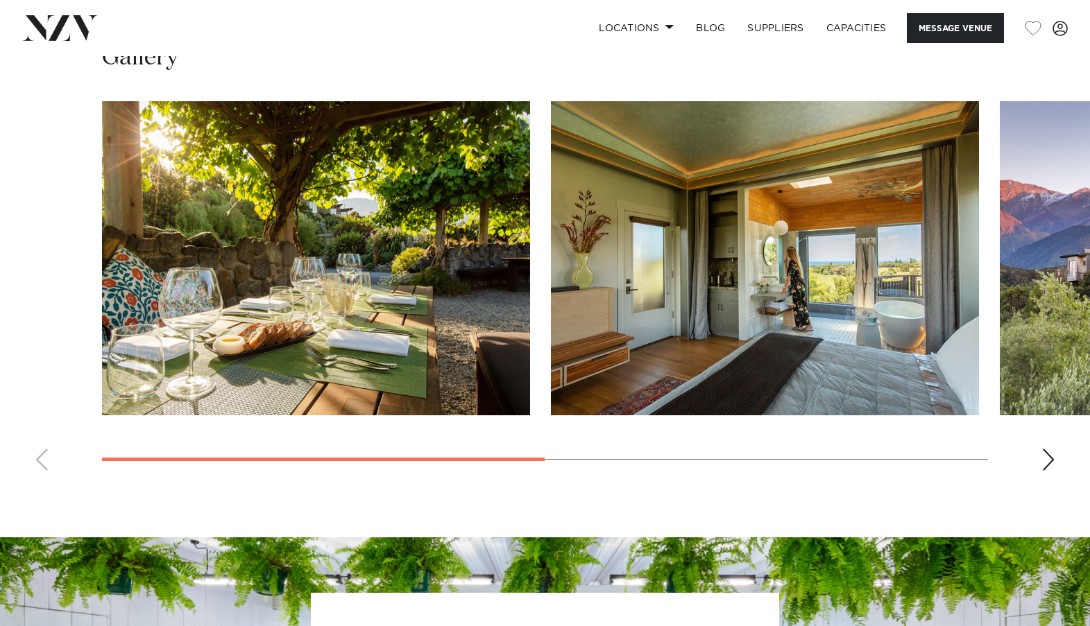
click at [1054, 470] on div "Next slide" at bounding box center [1048, 460] width 14 height 22
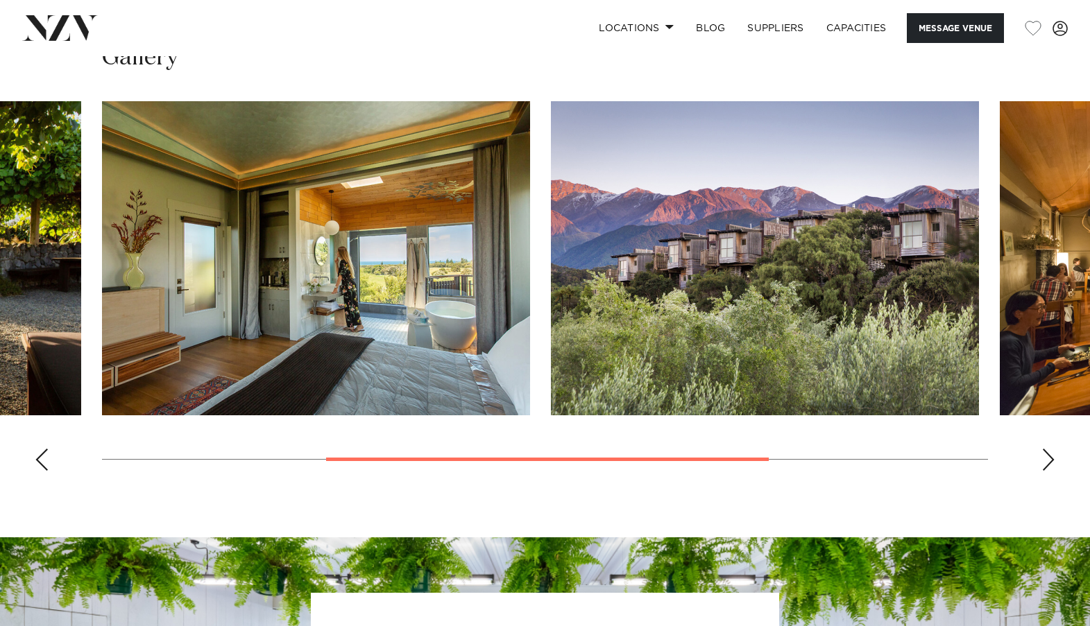
click at [1054, 470] on div "Next slide" at bounding box center [1048, 460] width 14 height 22
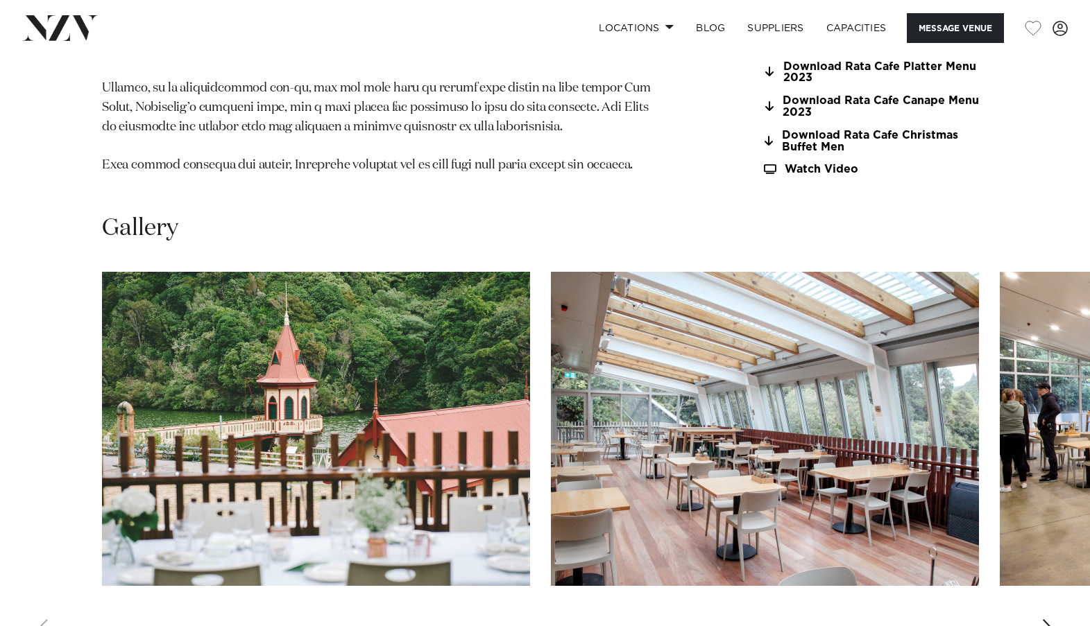
scroll to position [1526, 0]
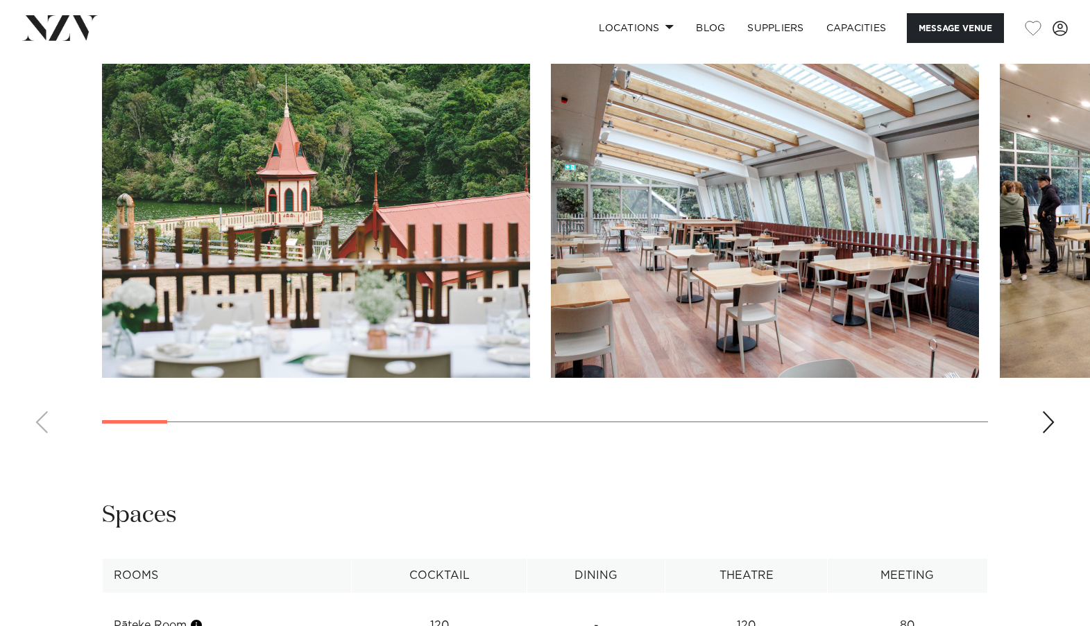
click at [1046, 415] on div "Next slide" at bounding box center [1048, 422] width 14 height 22
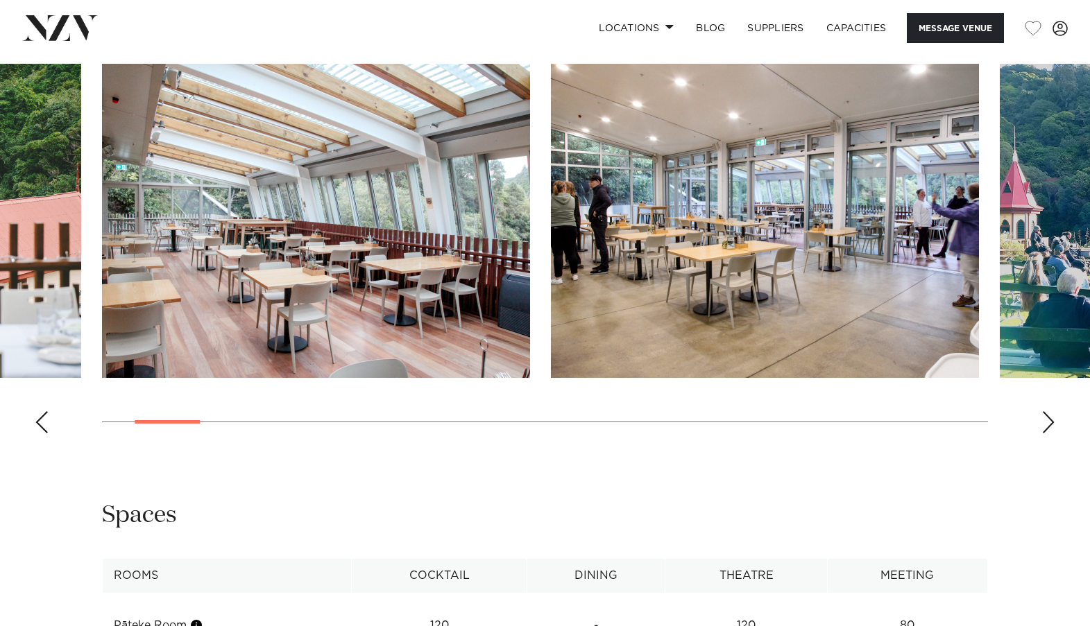
click at [1046, 415] on div "Next slide" at bounding box center [1048, 422] width 14 height 22
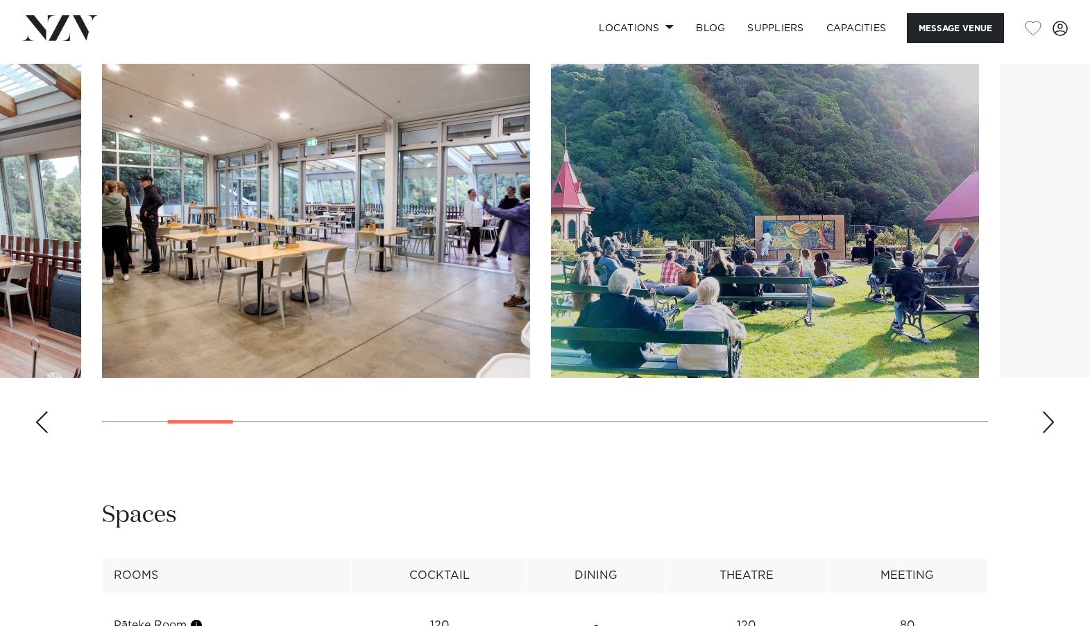
click at [1046, 415] on div "Next slide" at bounding box center [1048, 422] width 14 height 22
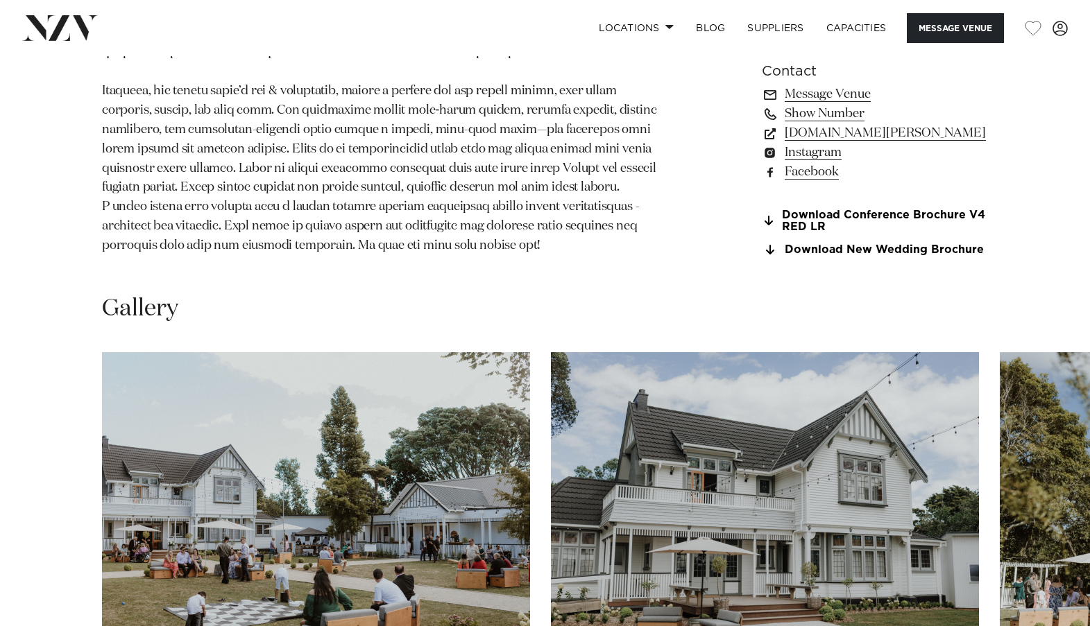
scroll to position [1526, 0]
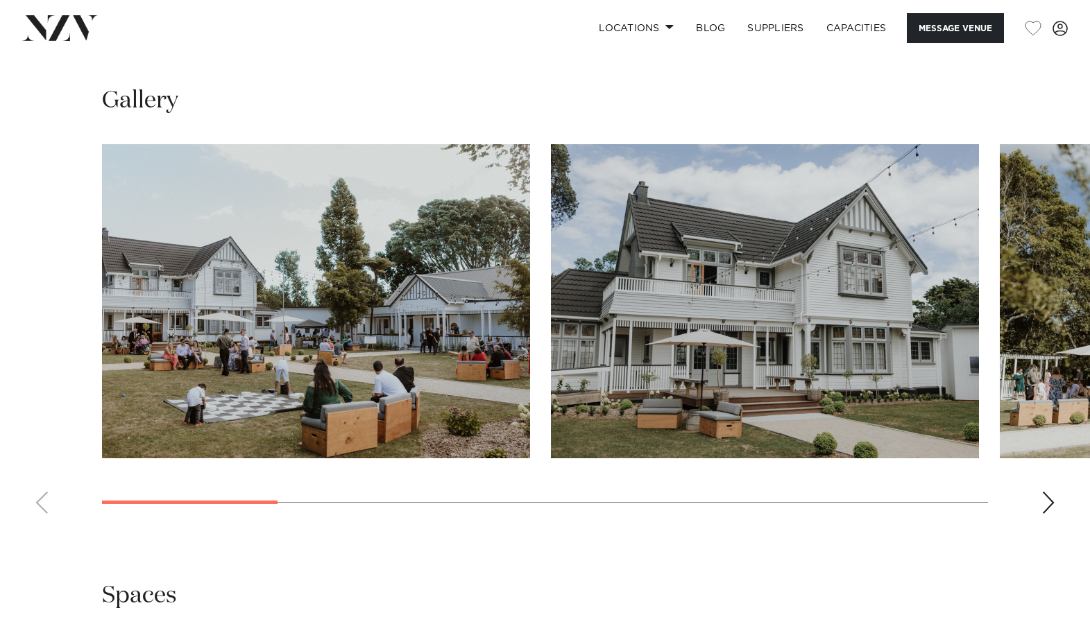
click at [1049, 492] on div "Next slide" at bounding box center [1048, 503] width 14 height 22
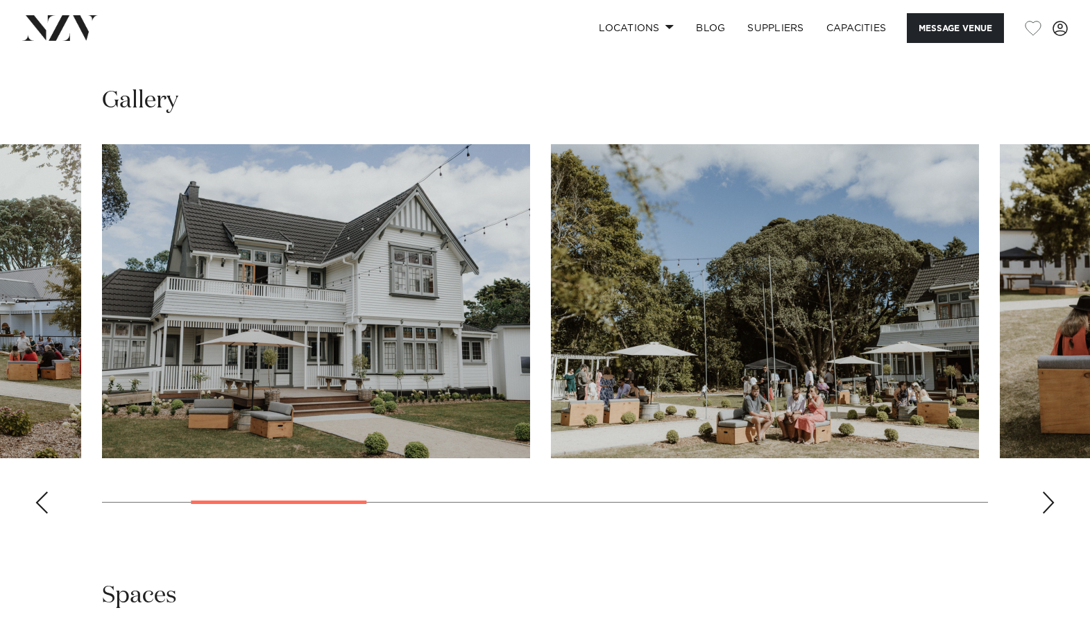
click at [1049, 492] on div "Next slide" at bounding box center [1048, 503] width 14 height 22
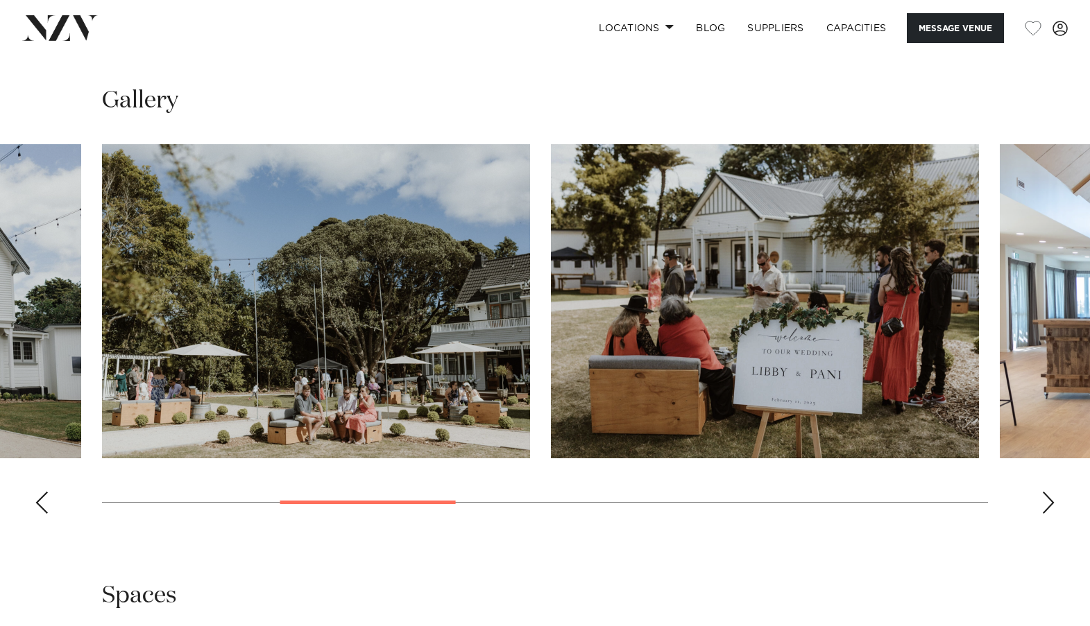
click at [1051, 492] on div "Next slide" at bounding box center [1048, 503] width 14 height 22
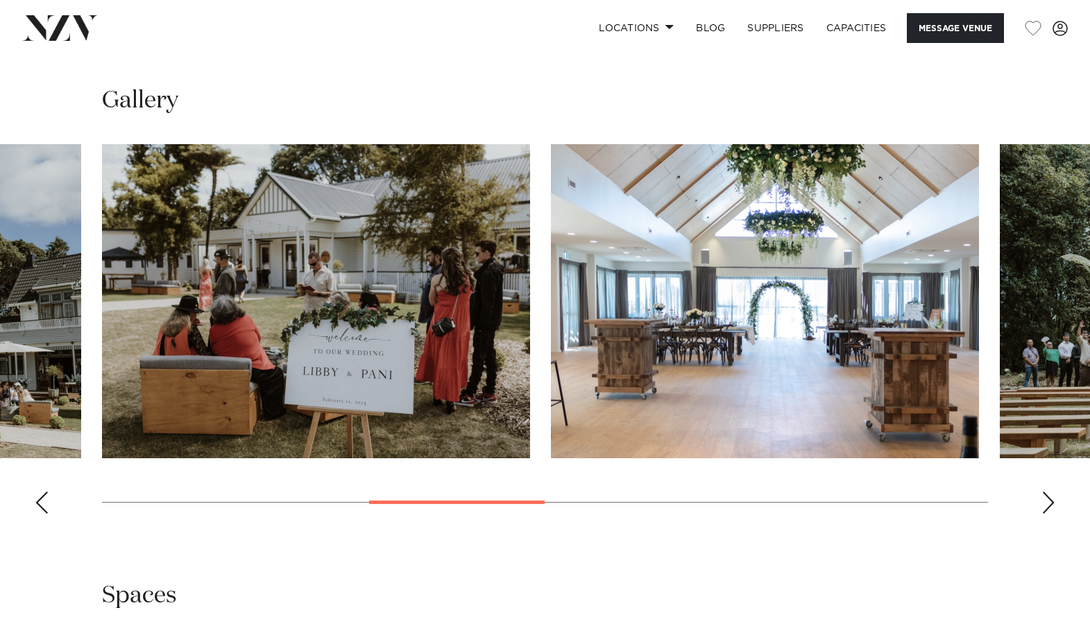
click at [1051, 492] on div "Next slide" at bounding box center [1048, 503] width 14 height 22
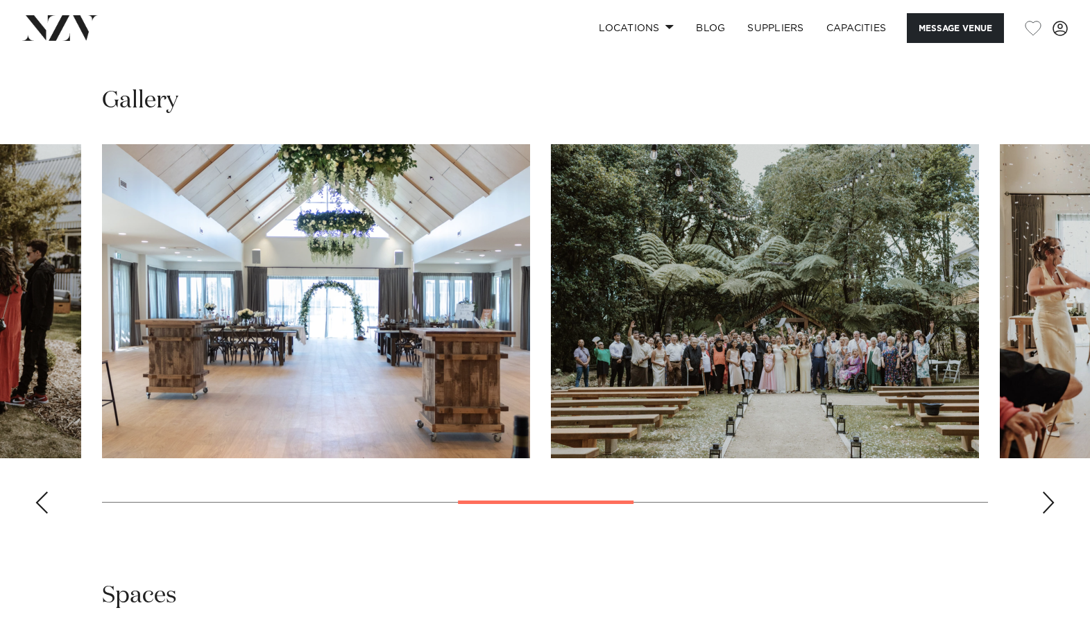
click at [1054, 492] on div "Next slide" at bounding box center [1048, 503] width 14 height 22
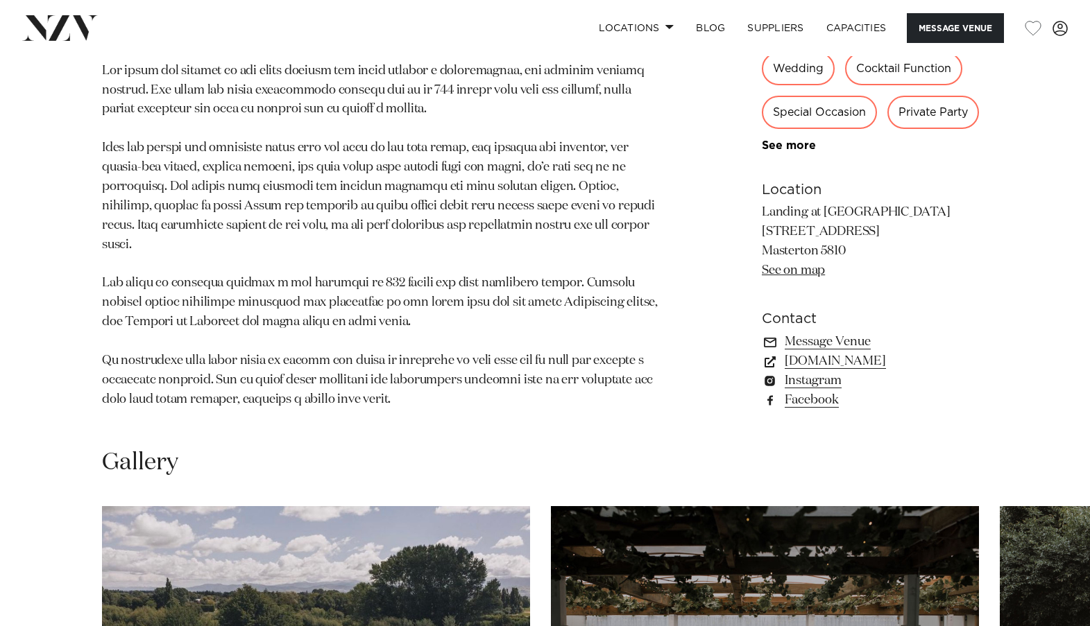
scroll to position [1248, 0]
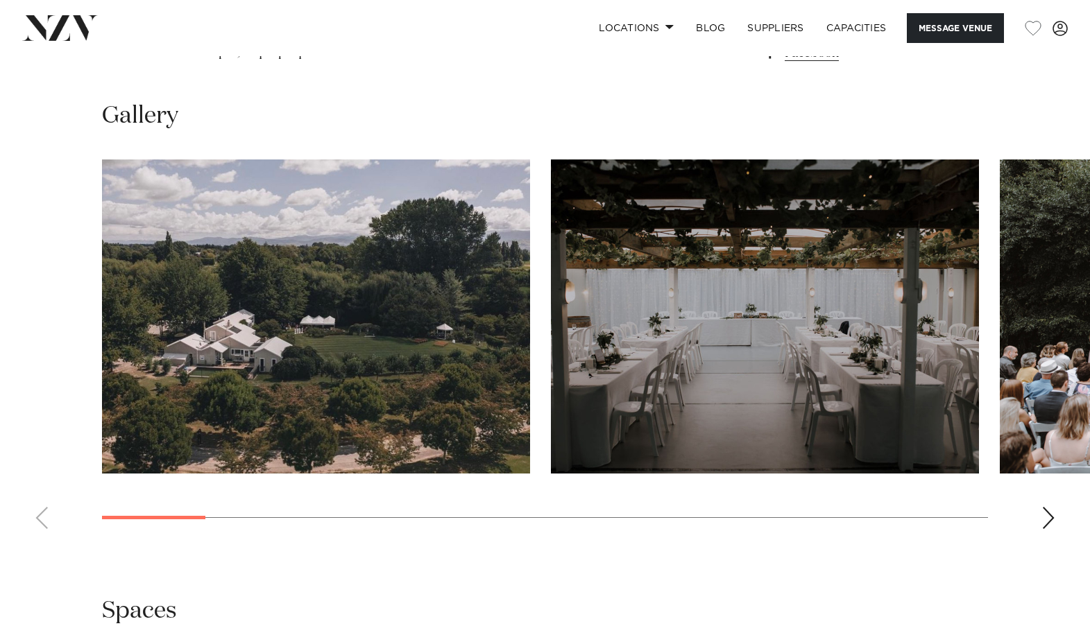
click at [1050, 507] on div "Next slide" at bounding box center [1048, 518] width 14 height 22
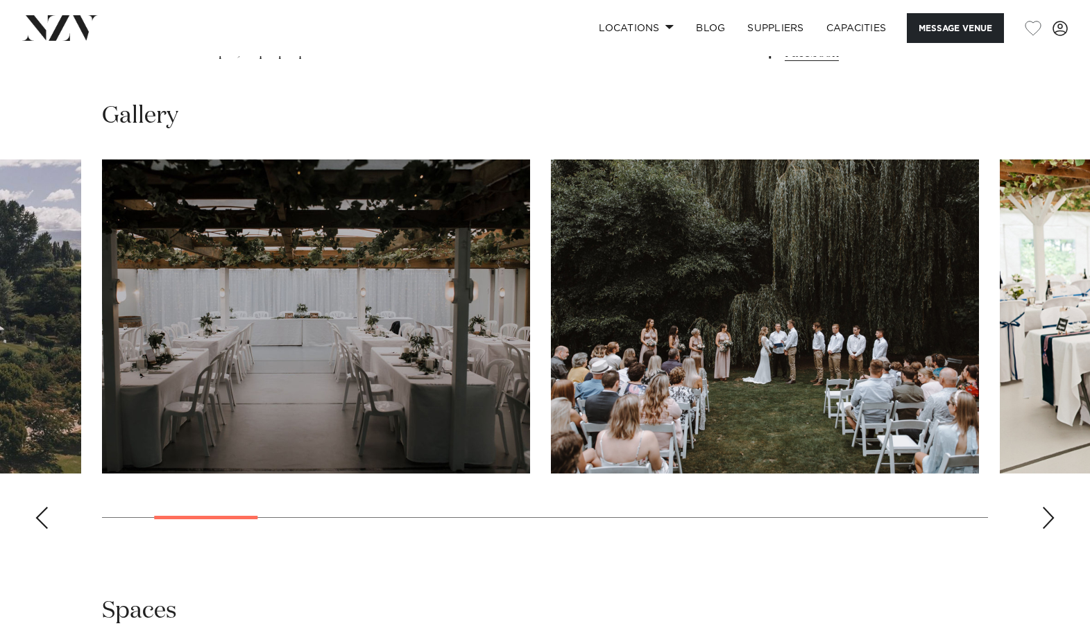
click at [1050, 507] on div "Next slide" at bounding box center [1048, 518] width 14 height 22
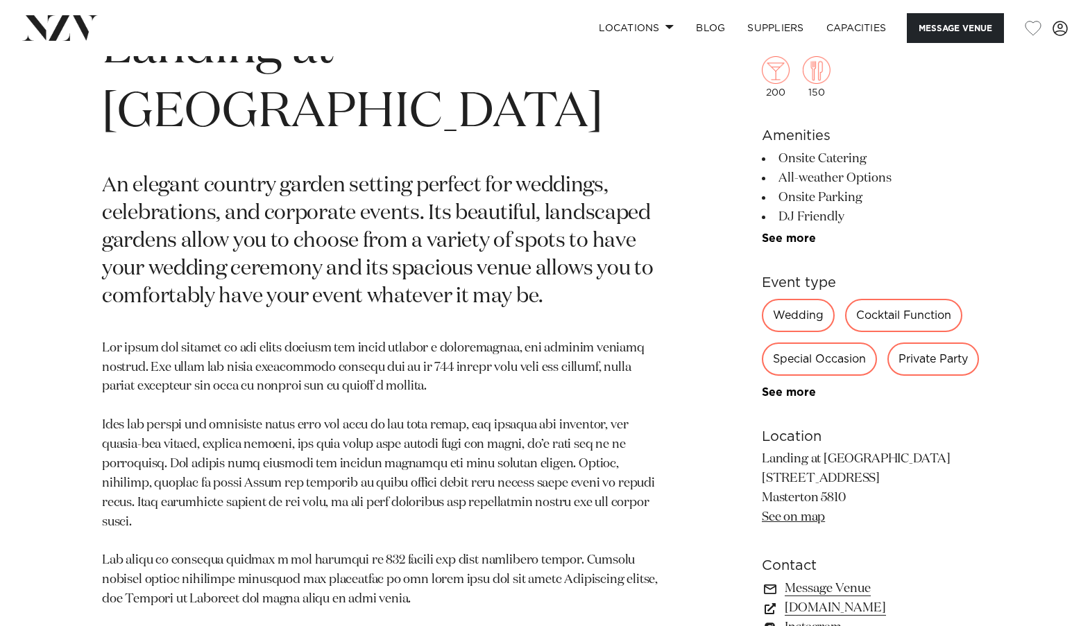
scroll to position [416, 0]
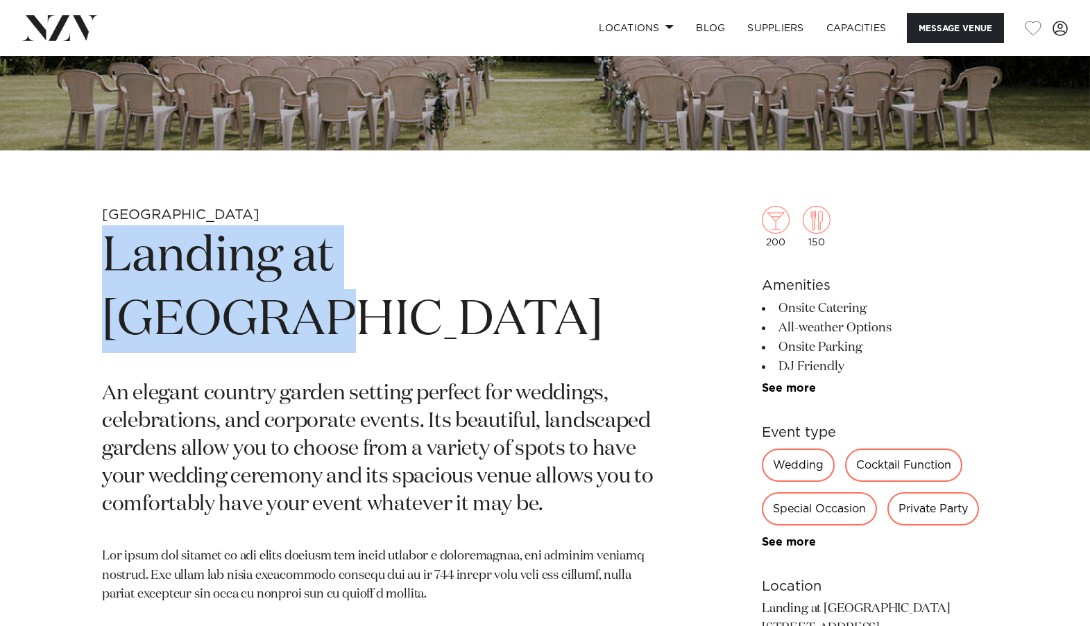
drag, startPoint x: 606, startPoint y: 258, endPoint x: 78, endPoint y: 253, distance: 527.2
click at [78, 253] on div "Wellington Landing at Homebush An elegant country garden setting perfect for we…" at bounding box center [544, 558] width 1067 height 705
copy h1 "Landing at Homebush"
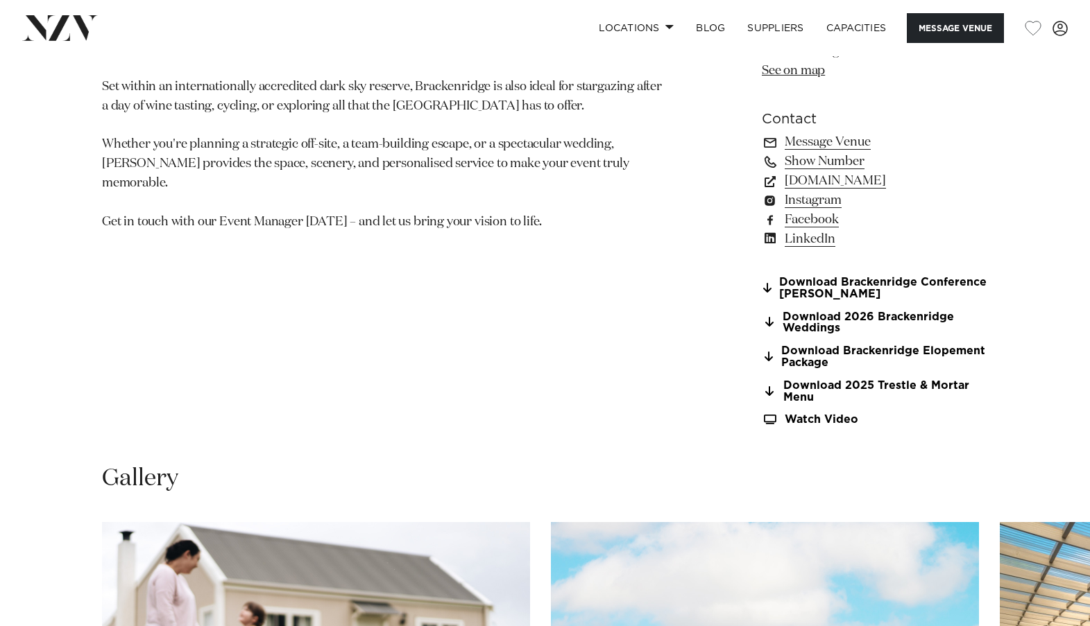
scroll to position [1387, 0]
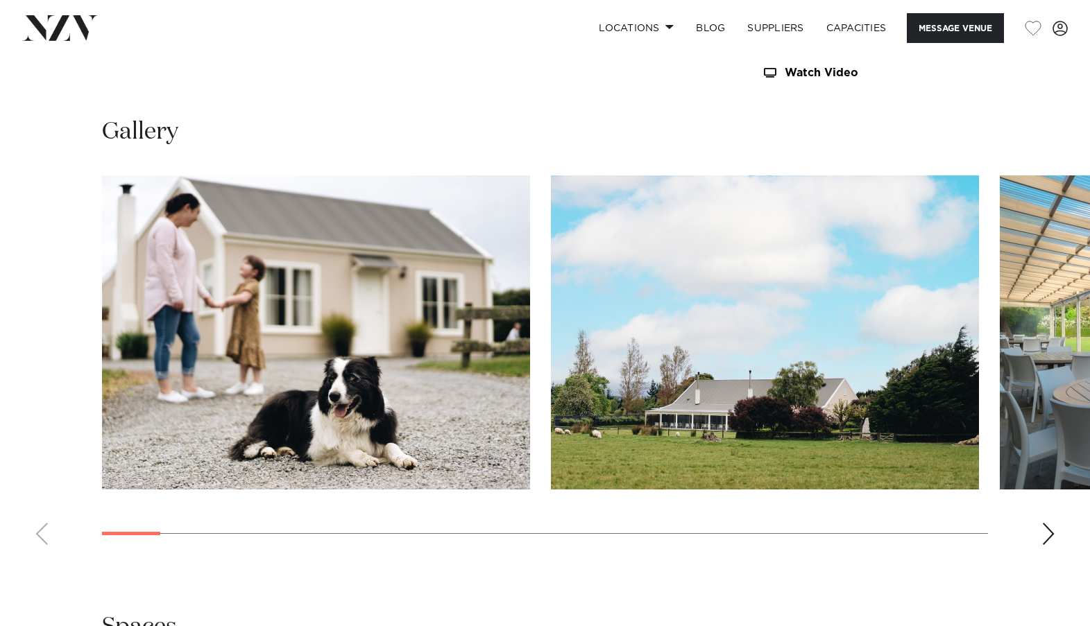
click at [1047, 537] on div "Next slide" at bounding box center [1048, 534] width 14 height 22
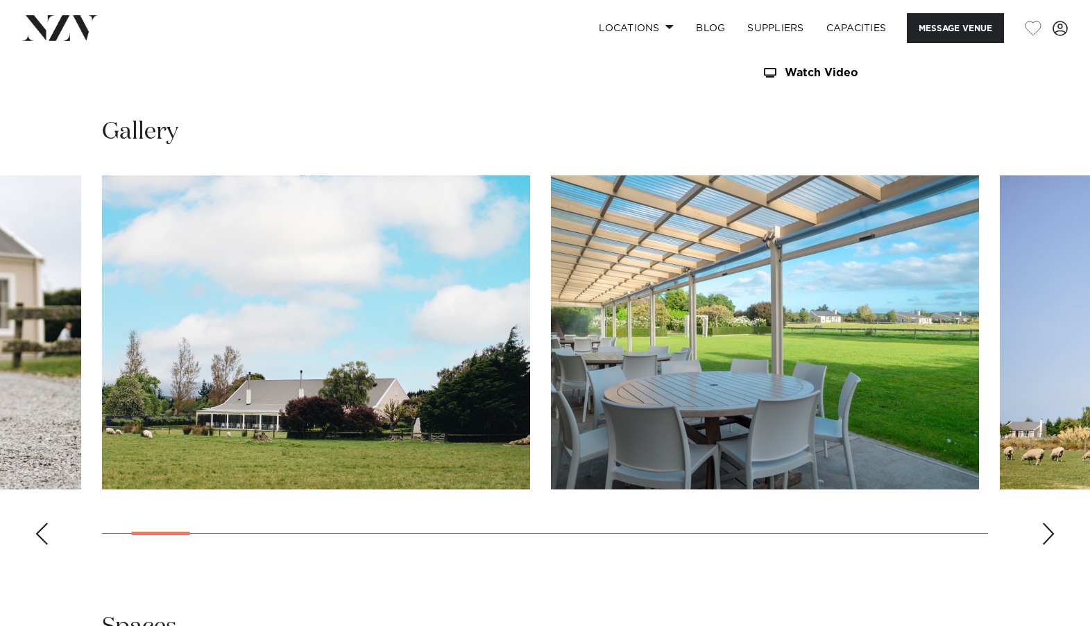
click at [1056, 538] on swiper-container at bounding box center [545, 365] width 1090 height 381
click at [1069, 540] on swiper-container at bounding box center [545, 365] width 1090 height 381
click at [1061, 538] on swiper-container at bounding box center [545, 365] width 1090 height 381
click at [1049, 535] on div "Next slide" at bounding box center [1048, 534] width 14 height 22
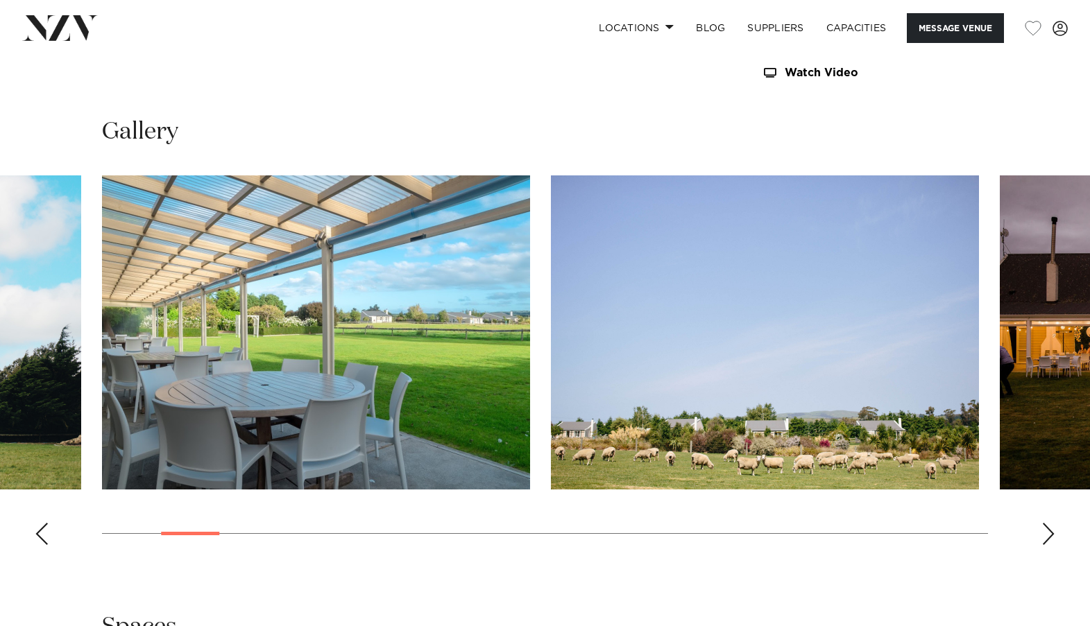
click at [1049, 535] on div "Next slide" at bounding box center [1048, 534] width 14 height 22
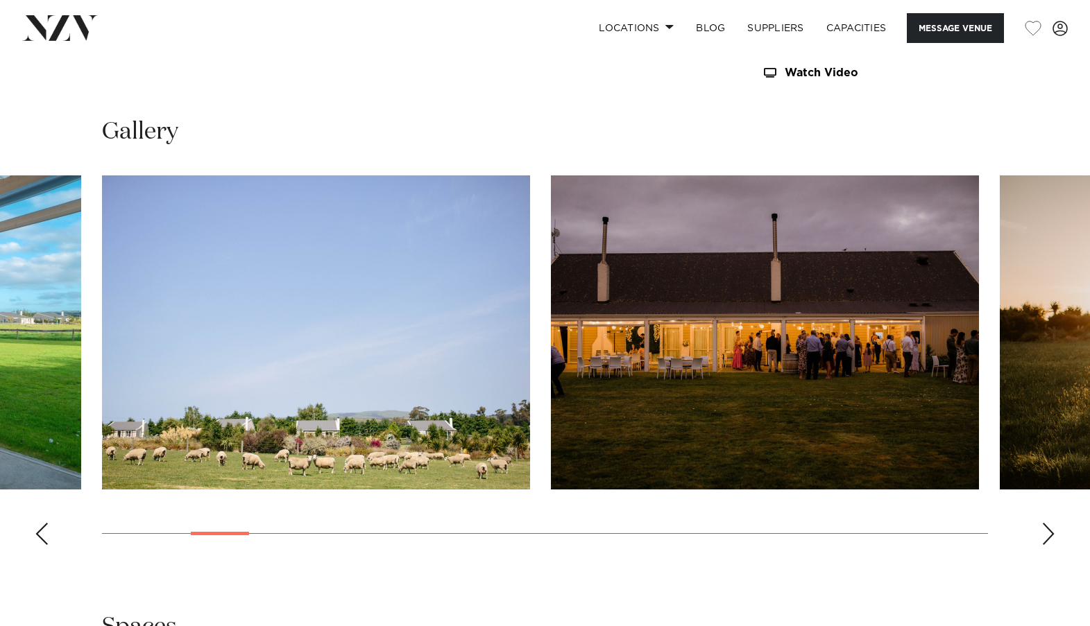
click at [1049, 535] on div "Next slide" at bounding box center [1048, 534] width 14 height 22
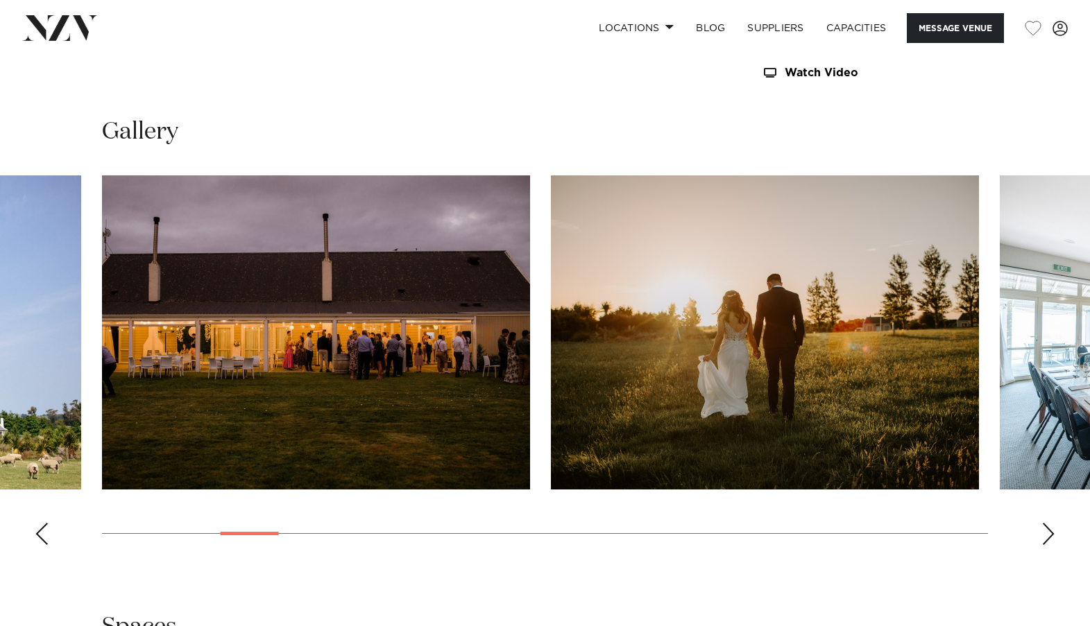
click at [1049, 535] on div "Next slide" at bounding box center [1048, 534] width 14 height 22
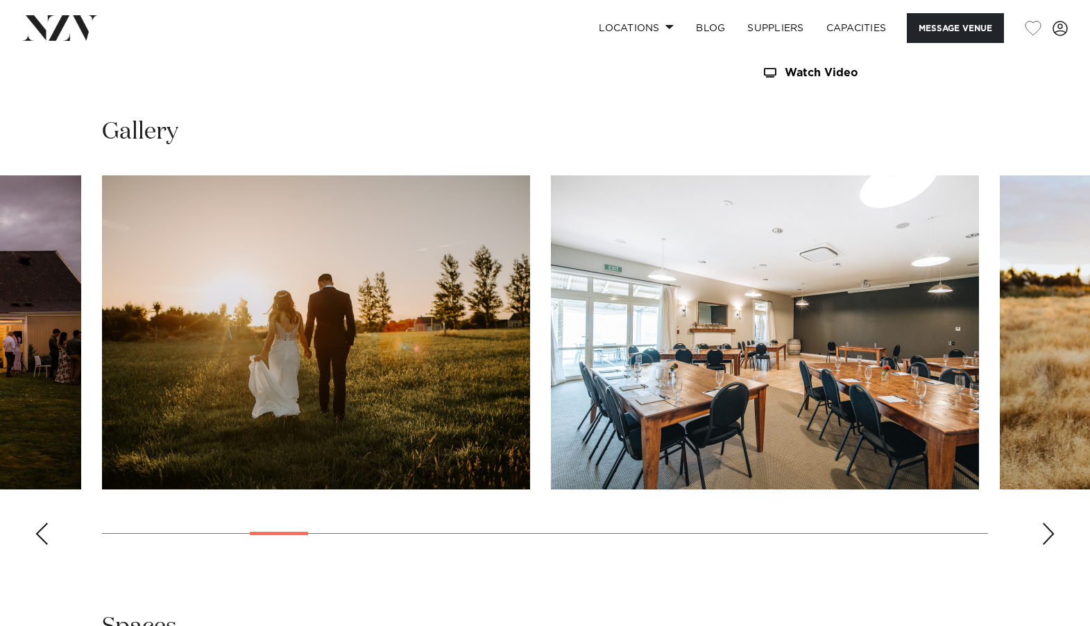
click at [1049, 535] on div "Next slide" at bounding box center [1048, 534] width 14 height 22
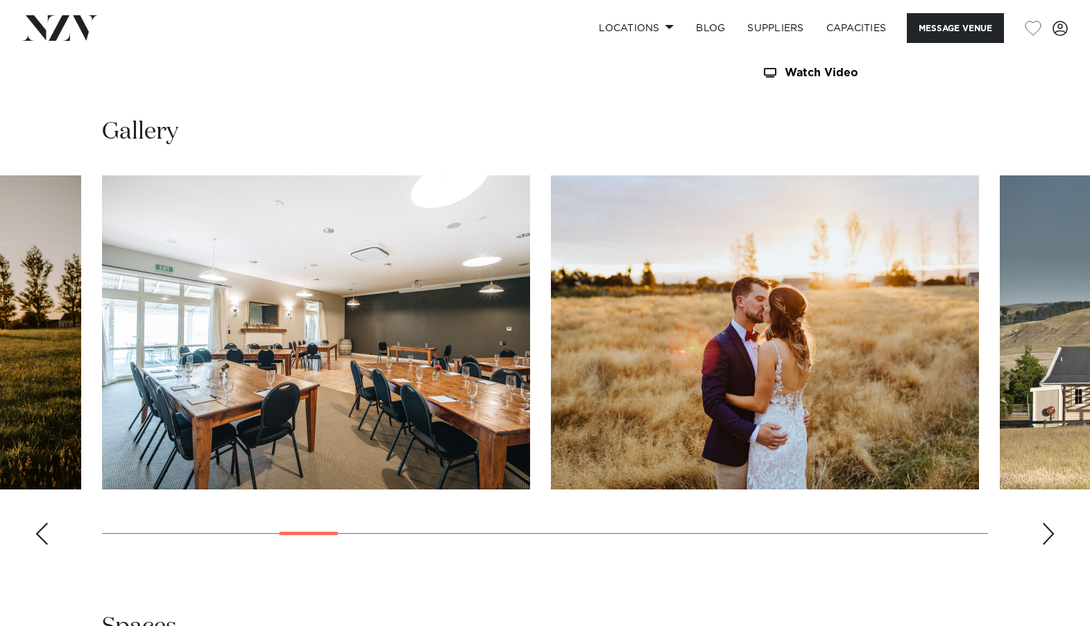
click at [1049, 535] on div "Next slide" at bounding box center [1048, 534] width 14 height 22
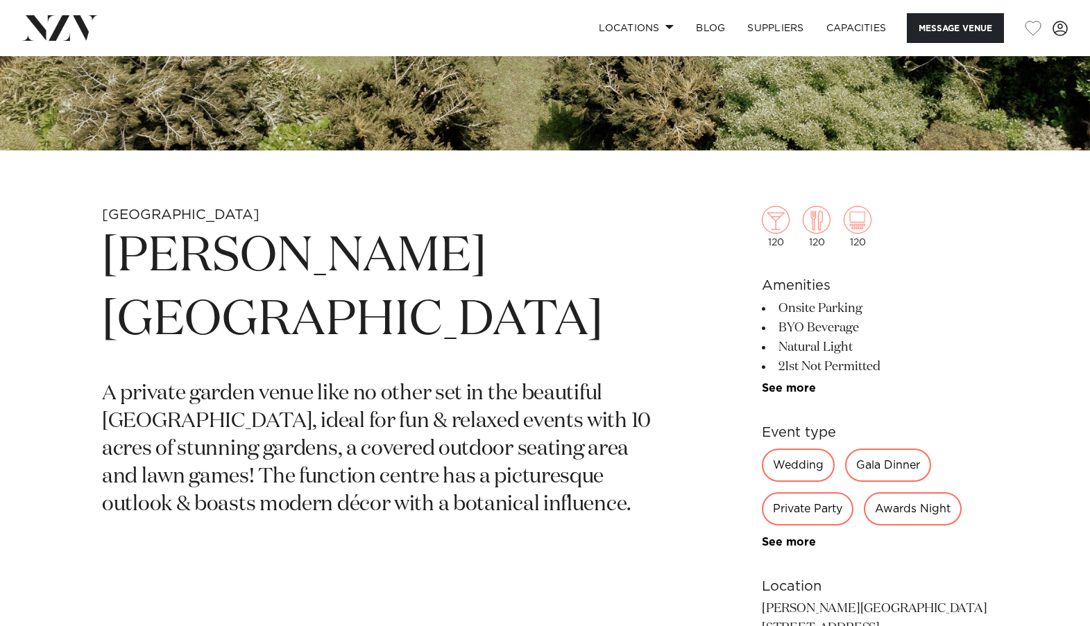
scroll to position [347, 0]
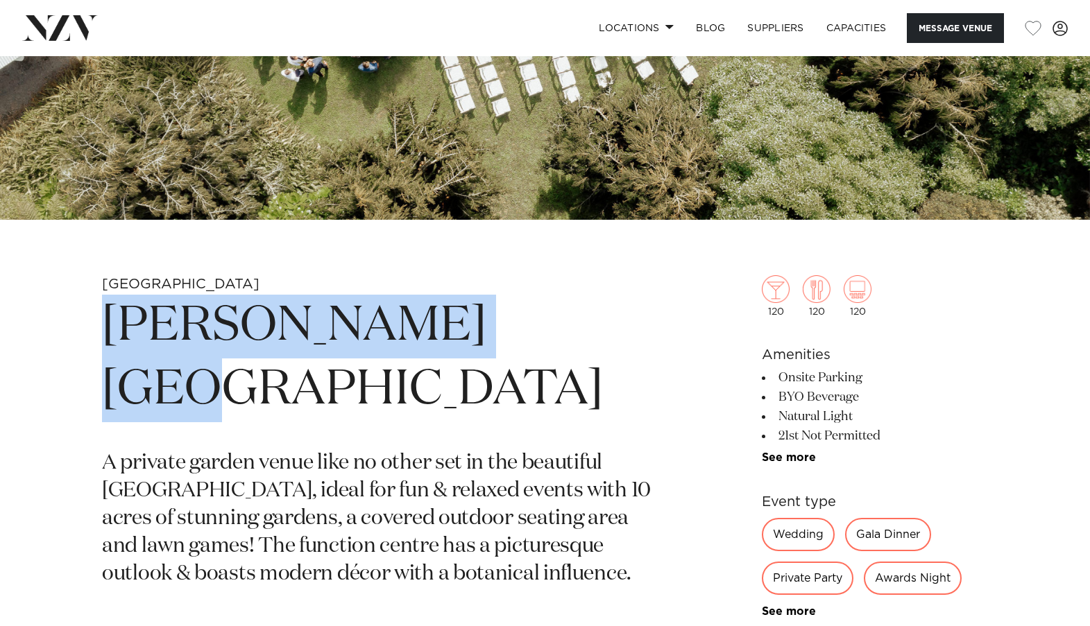
drag, startPoint x: 557, startPoint y: 336, endPoint x: 84, endPoint y: 309, distance: 473.8
click at [84, 309] on div "Wellington Anam Cara Gardens A private garden venue like no other set in the be…" at bounding box center [544, 617] width 1067 height 684
copy h1 "[PERSON_NAME][GEOGRAPHIC_DATA]"
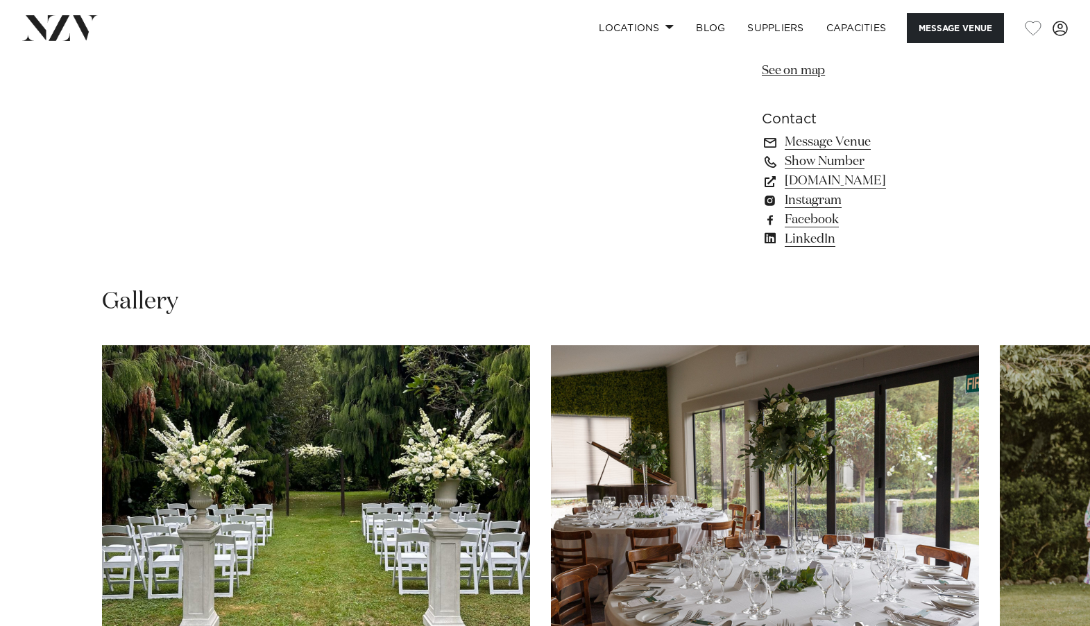
scroll to position [1248, 0]
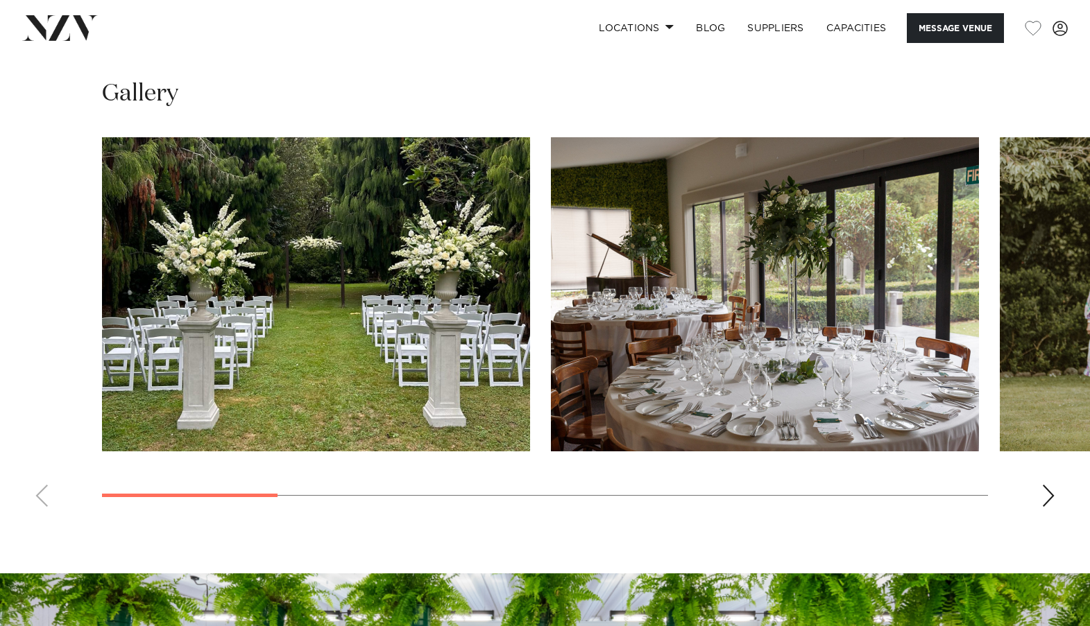
click at [1042, 502] on div "Next slide" at bounding box center [1048, 496] width 14 height 22
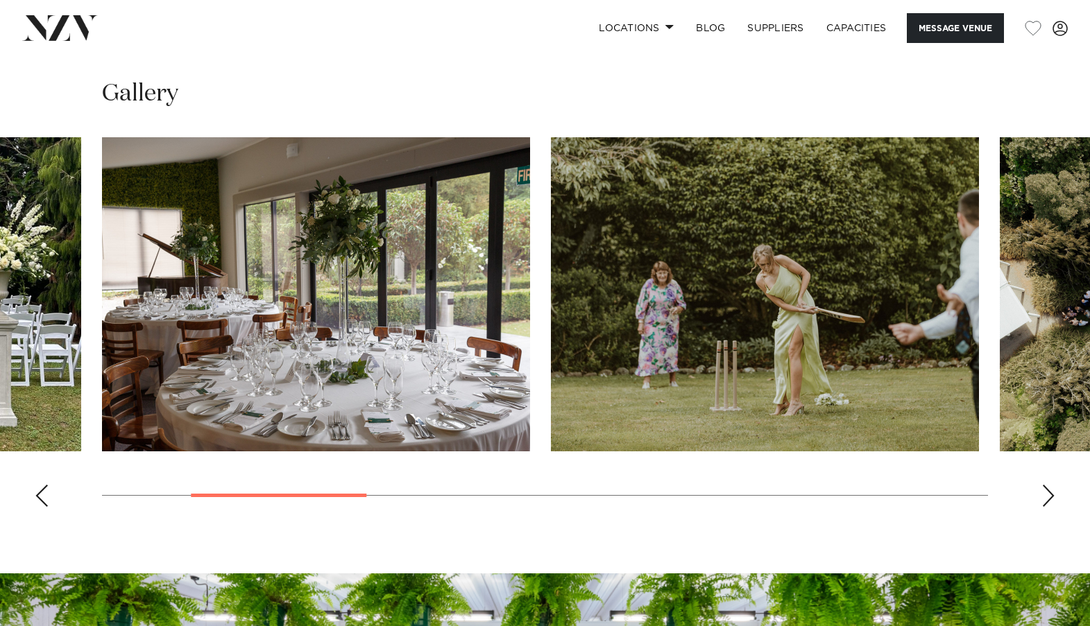
click at [1045, 501] on div "Next slide" at bounding box center [1048, 496] width 14 height 22
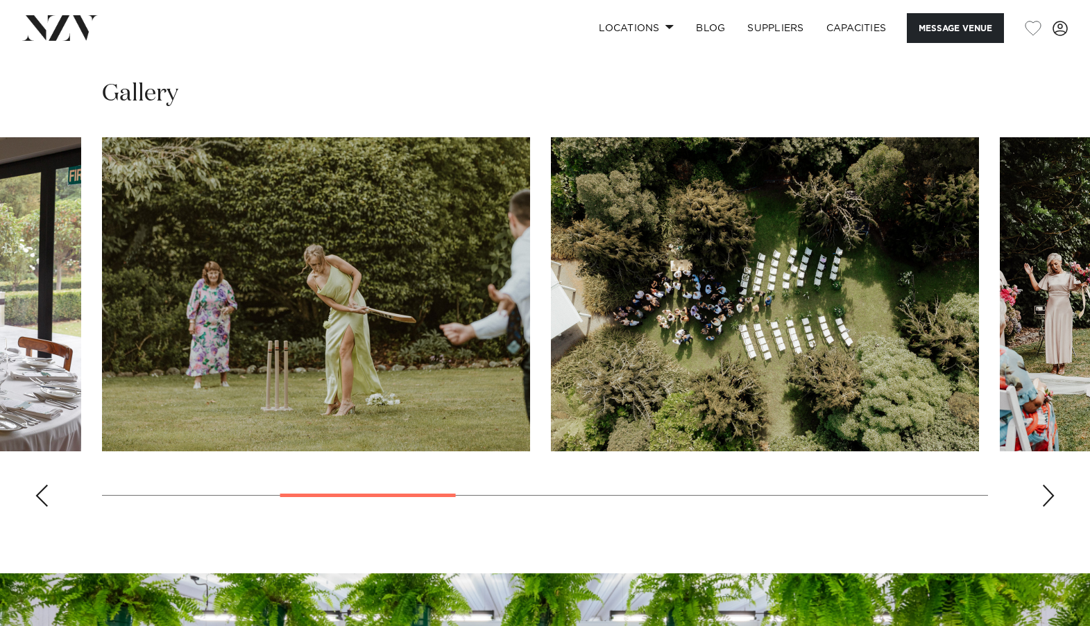
click at [1038, 499] on swiper-container at bounding box center [545, 327] width 1090 height 381
click at [1058, 503] on swiper-container at bounding box center [545, 327] width 1090 height 381
click at [1055, 498] on swiper-container at bounding box center [545, 327] width 1090 height 381
click at [1038, 496] on swiper-container at bounding box center [545, 327] width 1090 height 381
click at [1036, 490] on swiper-container at bounding box center [545, 327] width 1090 height 381
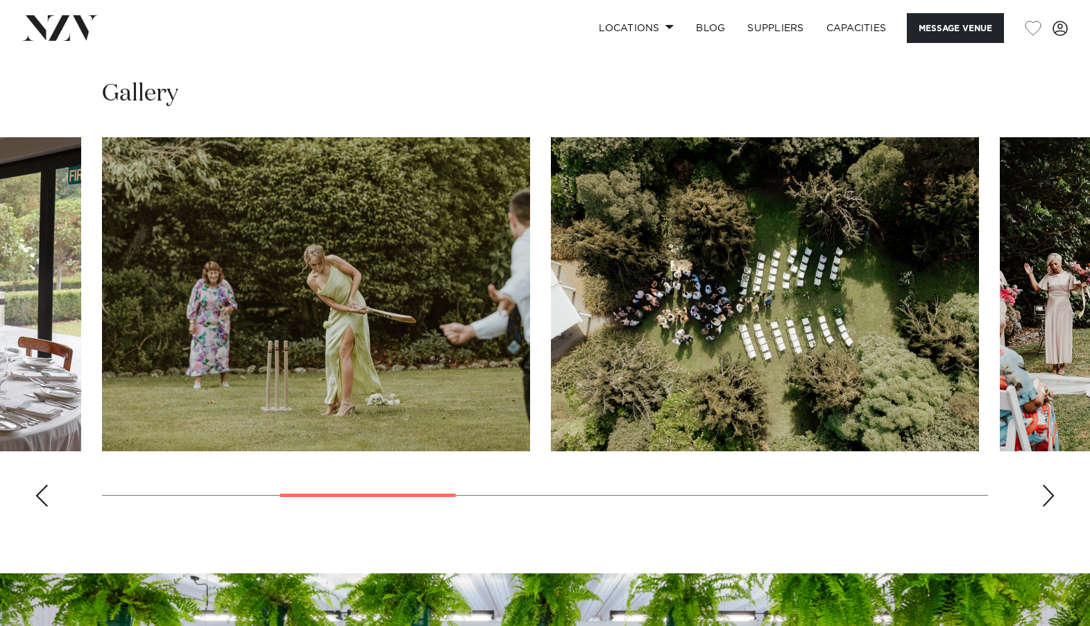
click at [1046, 507] on swiper-container at bounding box center [545, 327] width 1090 height 381
click at [1051, 493] on div "Next slide" at bounding box center [1048, 496] width 14 height 22
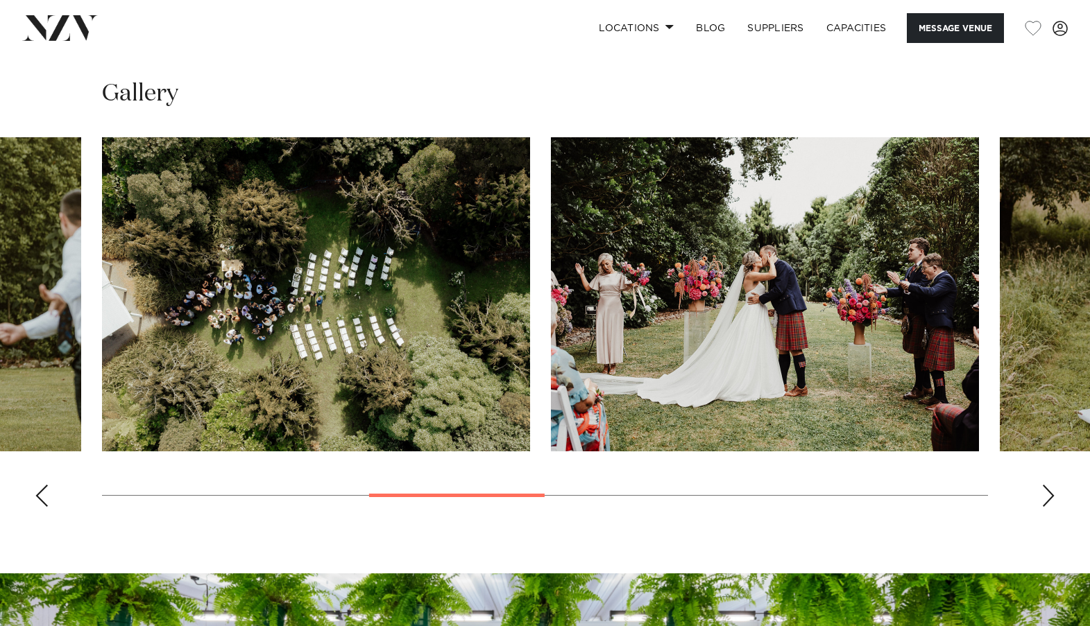
click at [1051, 493] on div "Next slide" at bounding box center [1048, 496] width 14 height 22
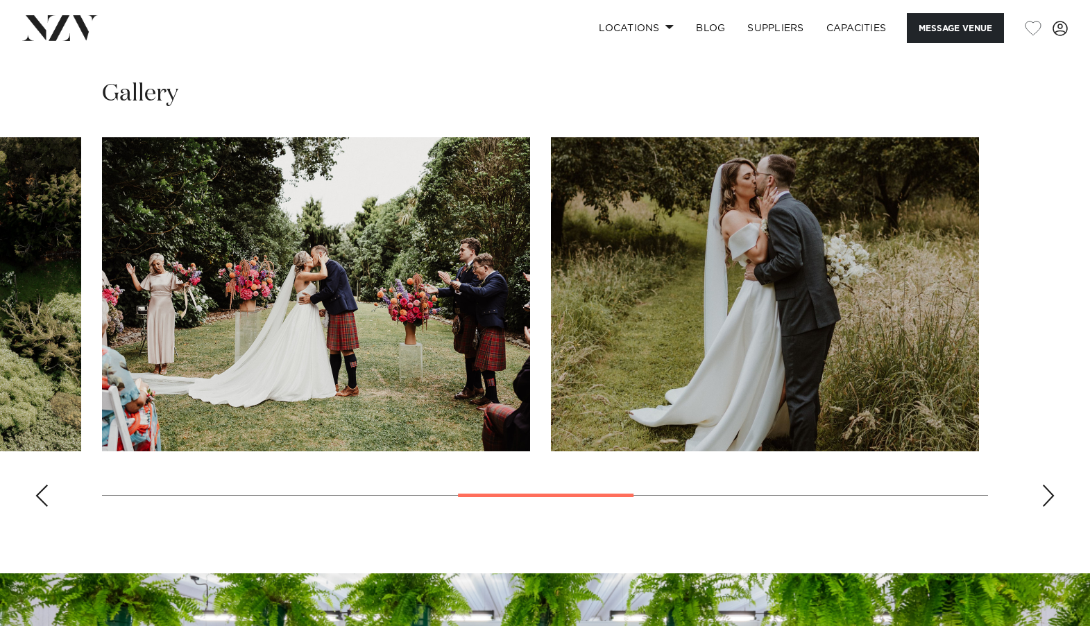
click at [1051, 493] on div "Next slide" at bounding box center [1048, 496] width 14 height 22
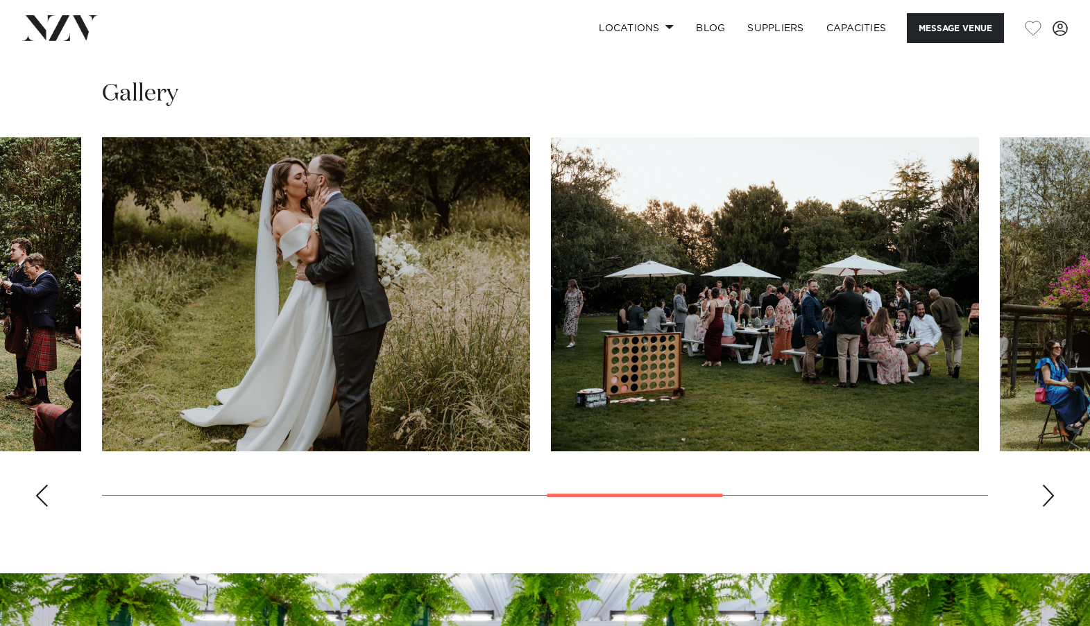
click at [1051, 493] on div "Next slide" at bounding box center [1048, 496] width 14 height 22
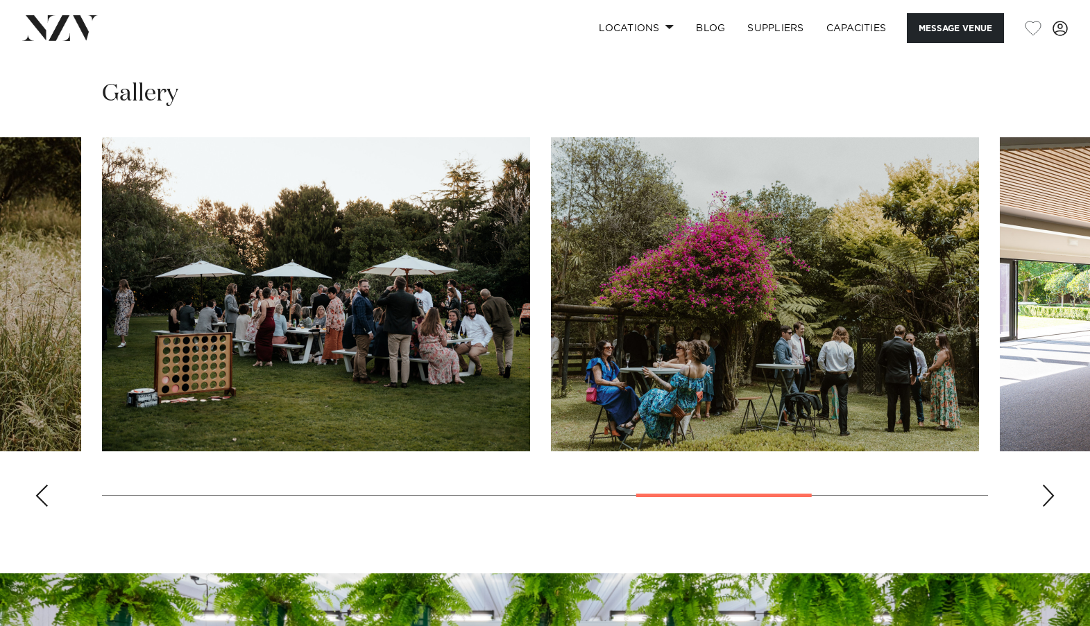
click at [1041, 492] on div "Next slide" at bounding box center [1048, 496] width 14 height 22
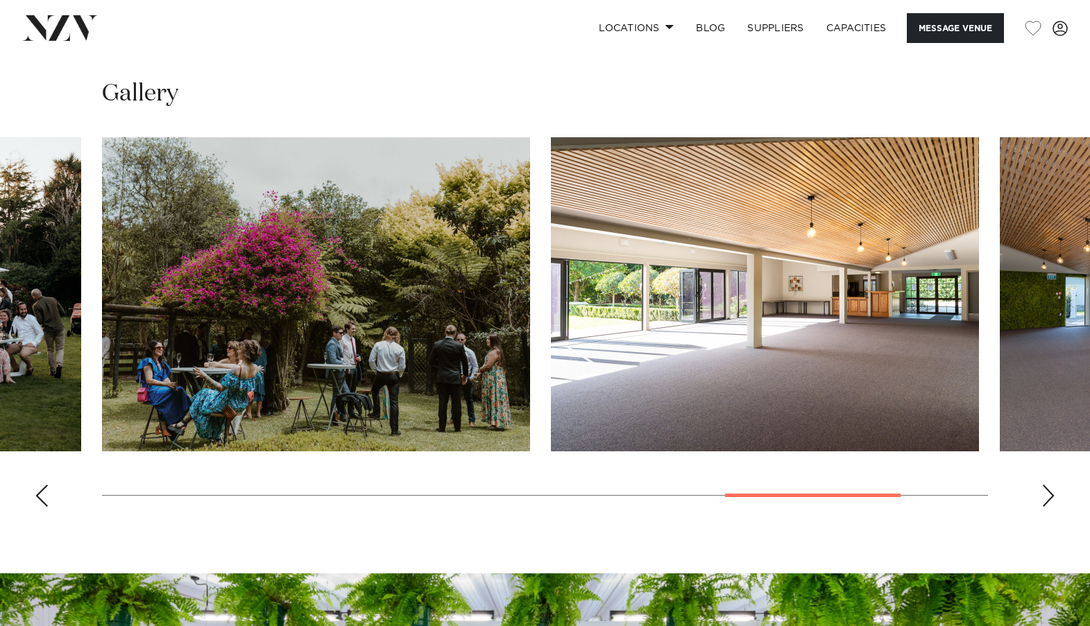
click at [1039, 494] on swiper-container at bounding box center [545, 327] width 1090 height 381
click at [1040, 496] on swiper-container at bounding box center [545, 327] width 1090 height 381
click at [1052, 496] on div "Next slide" at bounding box center [1048, 496] width 14 height 22
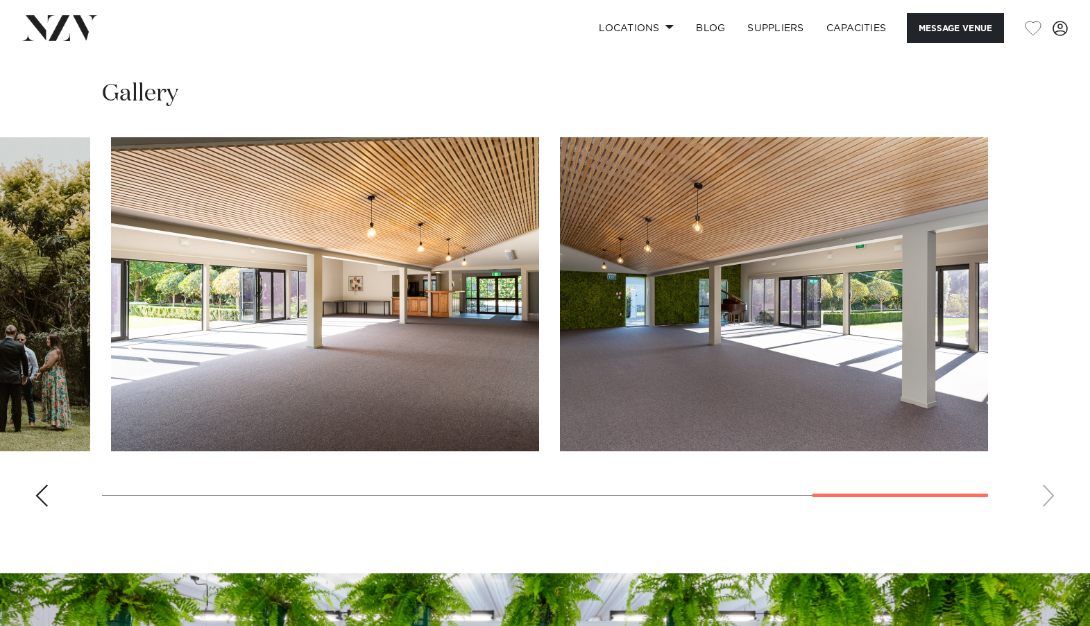
click at [1066, 513] on swiper-container at bounding box center [545, 327] width 1090 height 381
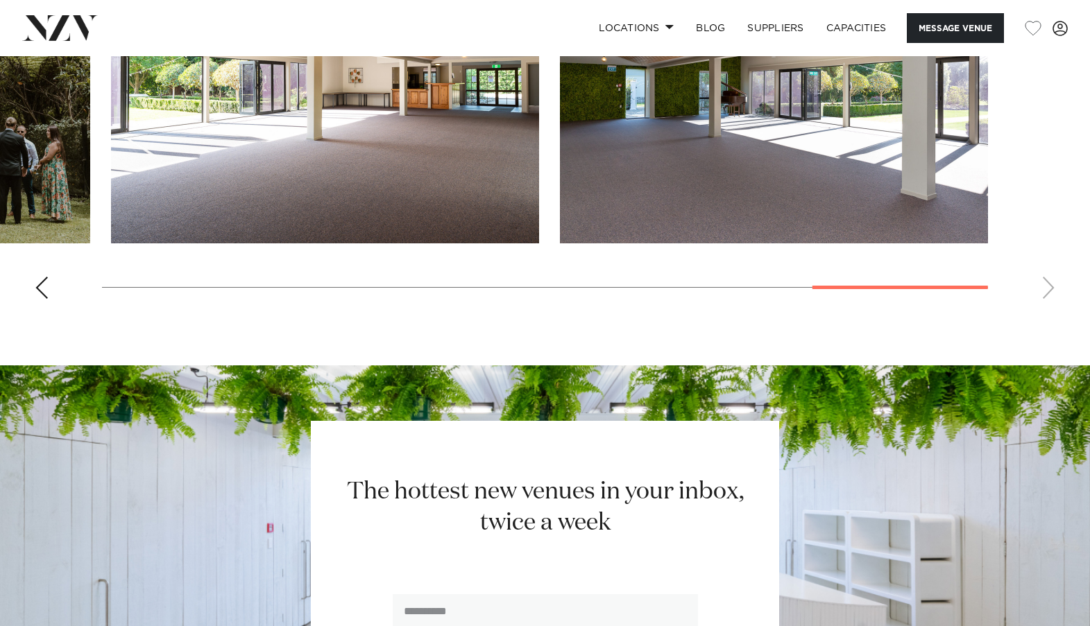
scroll to position [1318, 0]
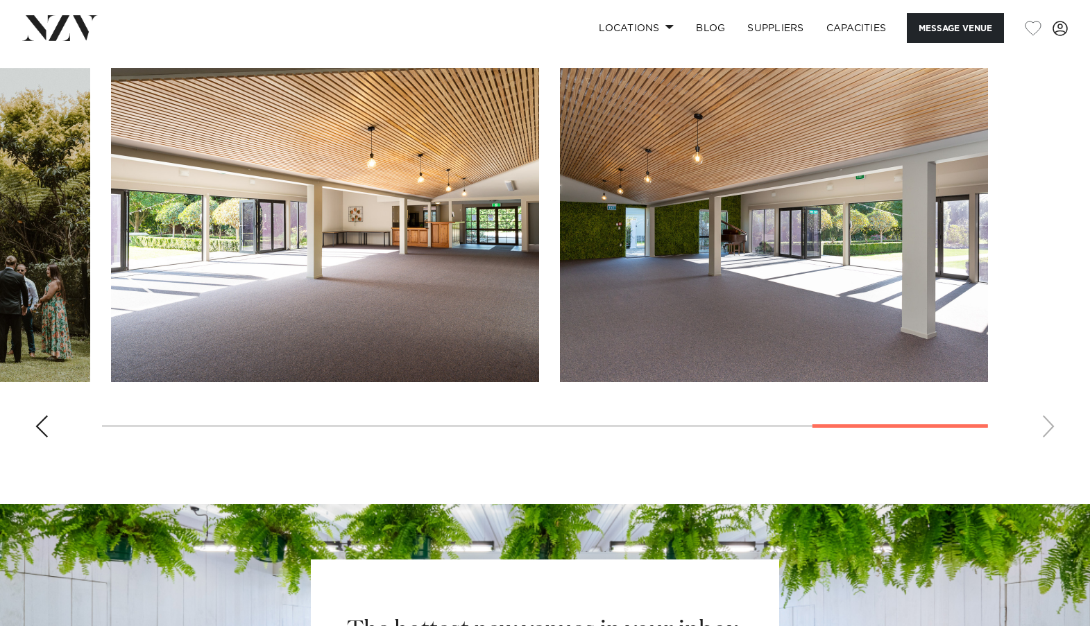
click at [46, 418] on div "Previous slide" at bounding box center [42, 426] width 14 height 22
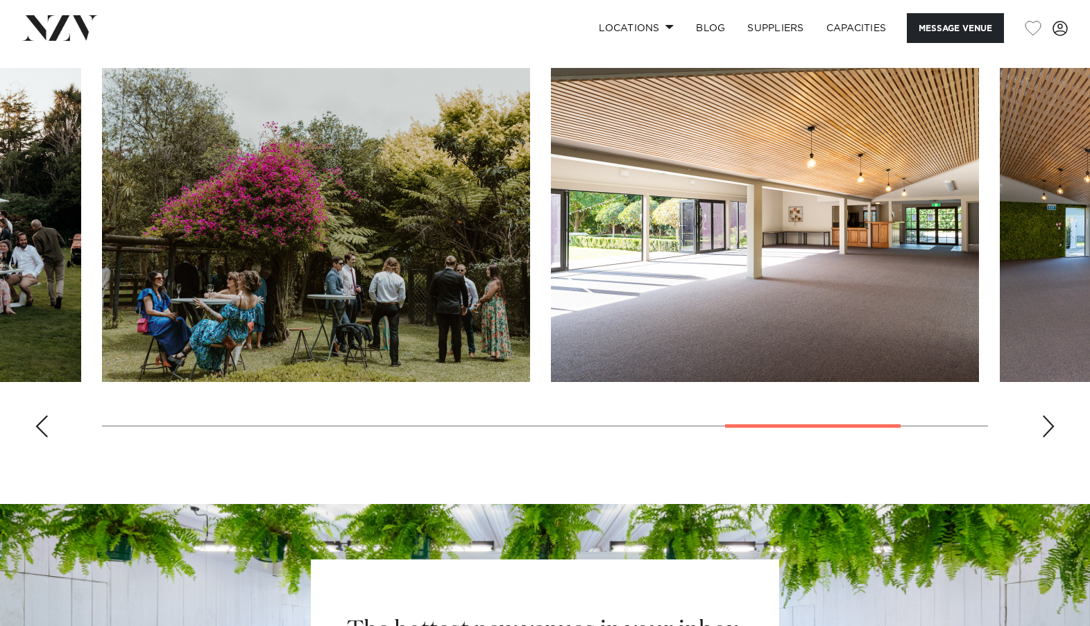
click at [46, 418] on div "Previous slide" at bounding box center [42, 426] width 14 height 22
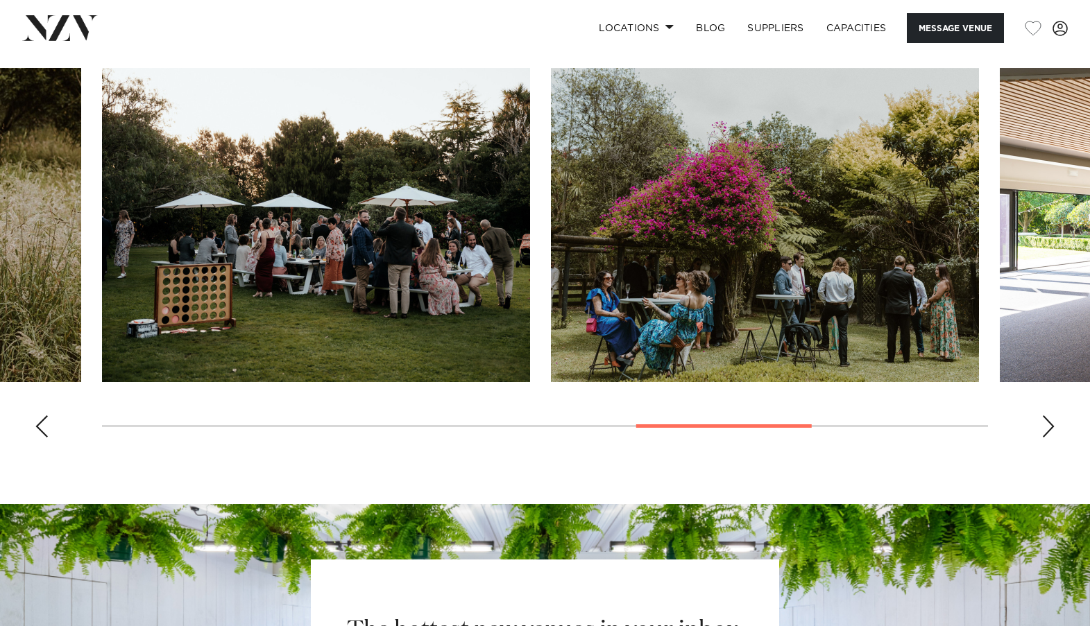
click at [46, 418] on div "Previous slide" at bounding box center [42, 426] width 14 height 22
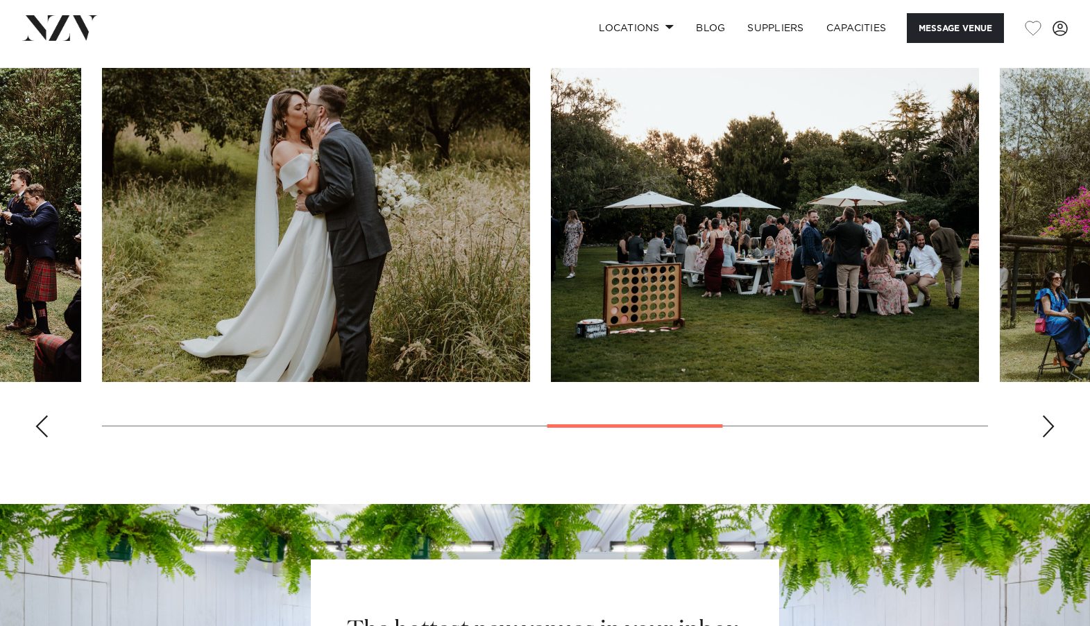
click at [46, 418] on div "Previous slide" at bounding box center [42, 426] width 14 height 22
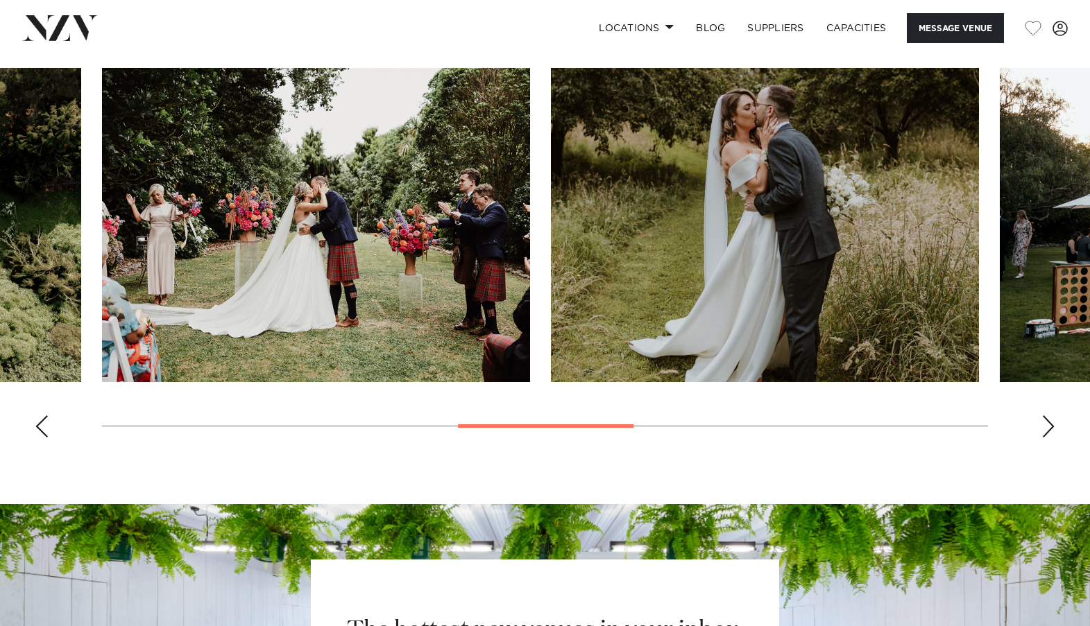
click at [46, 418] on div "Previous slide" at bounding box center [42, 426] width 14 height 22
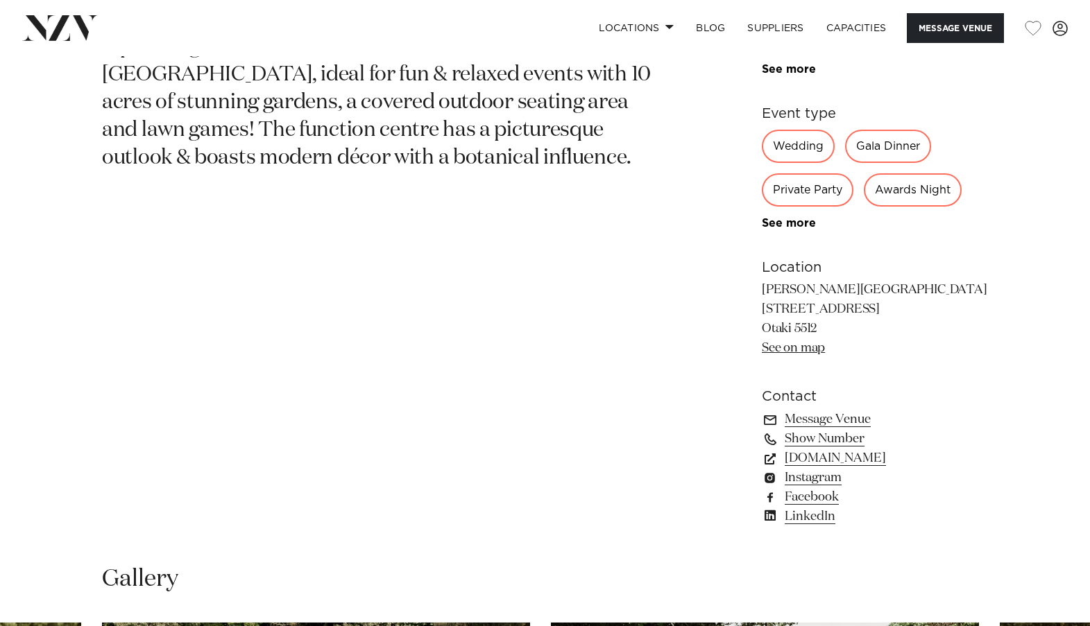
scroll to position [416, 0]
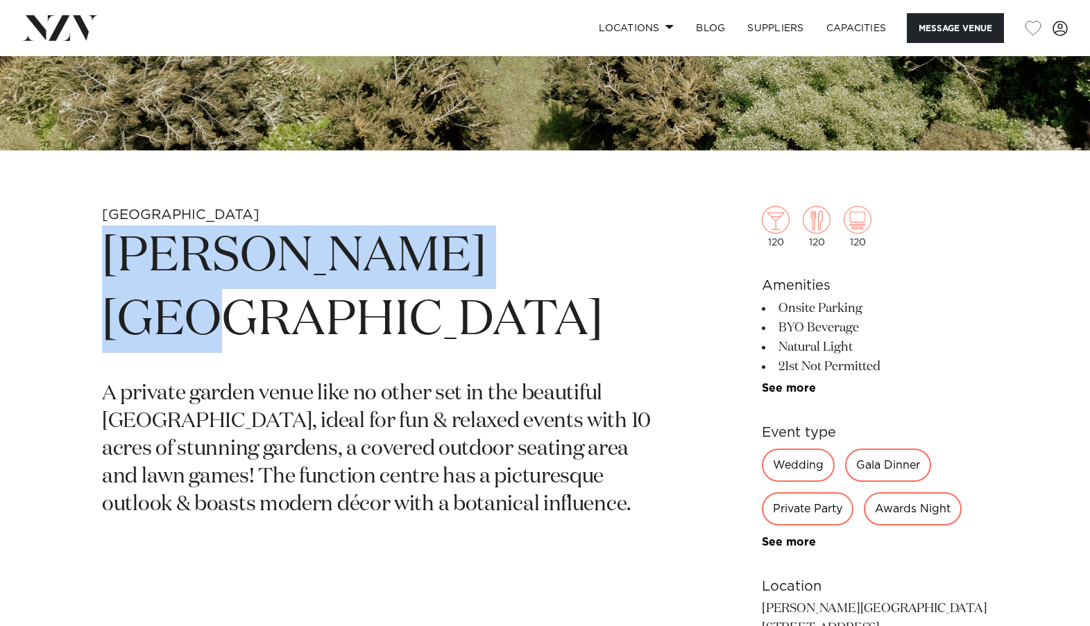
copy h1 "[PERSON_NAME][GEOGRAPHIC_DATA]"
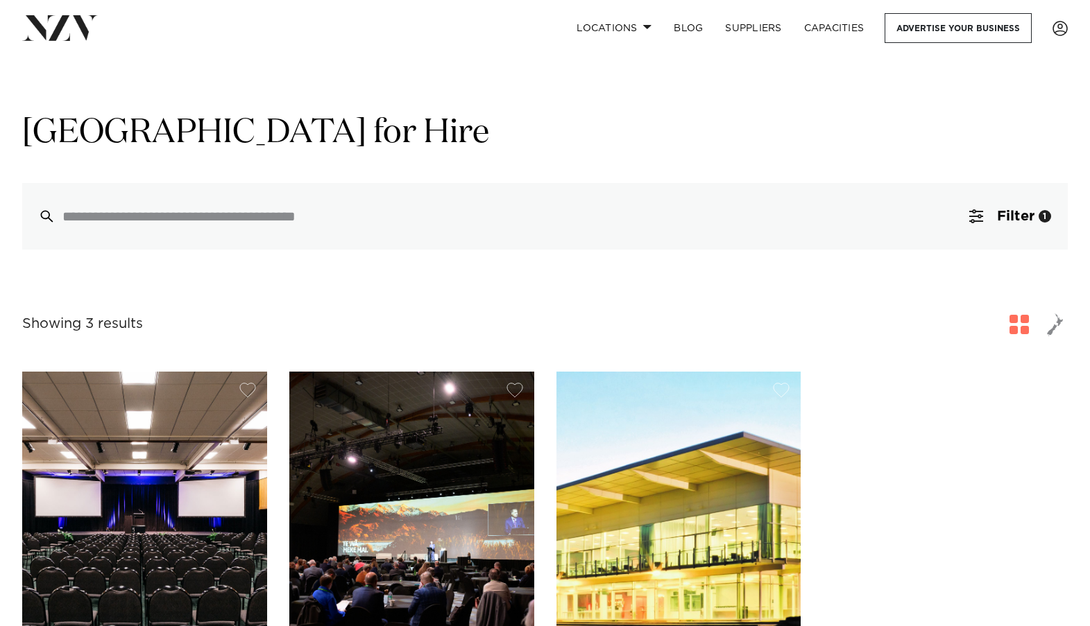
scroll to position [347, 0]
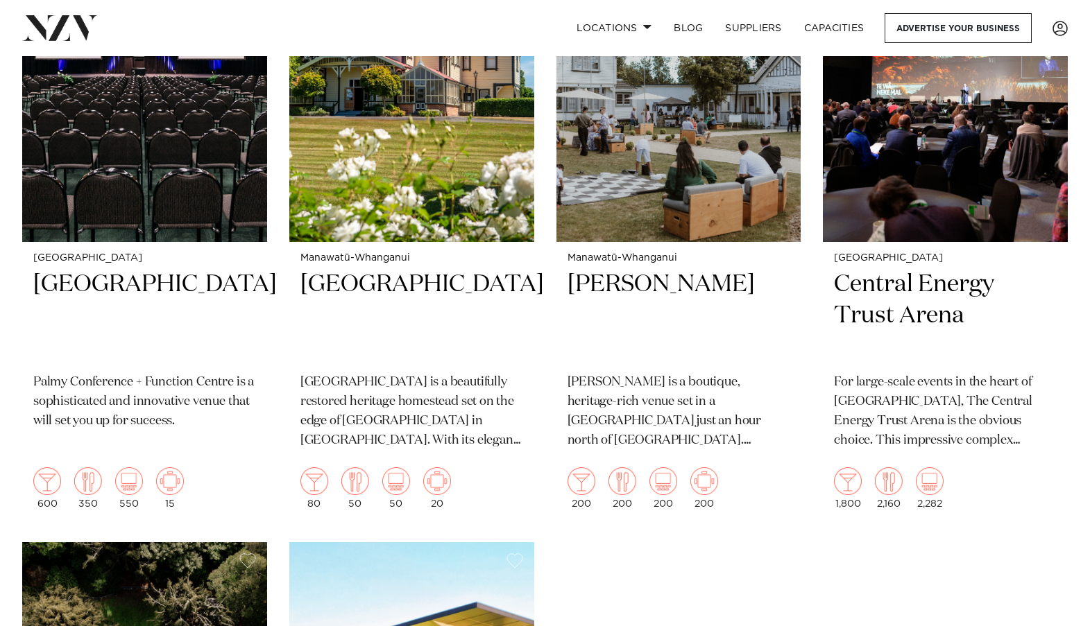
scroll to position [971, 0]
